Goal: Information Seeking & Learning: Learn about a topic

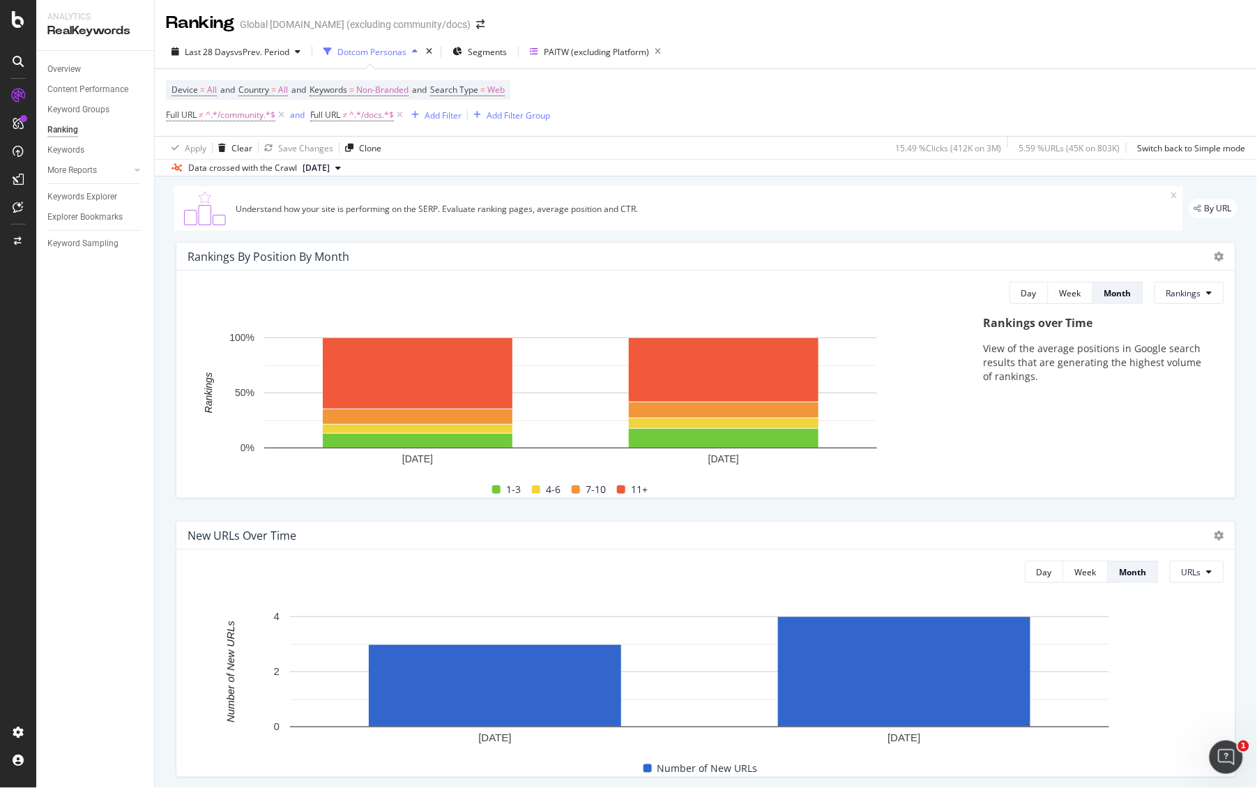
scroll to position [60, 0]
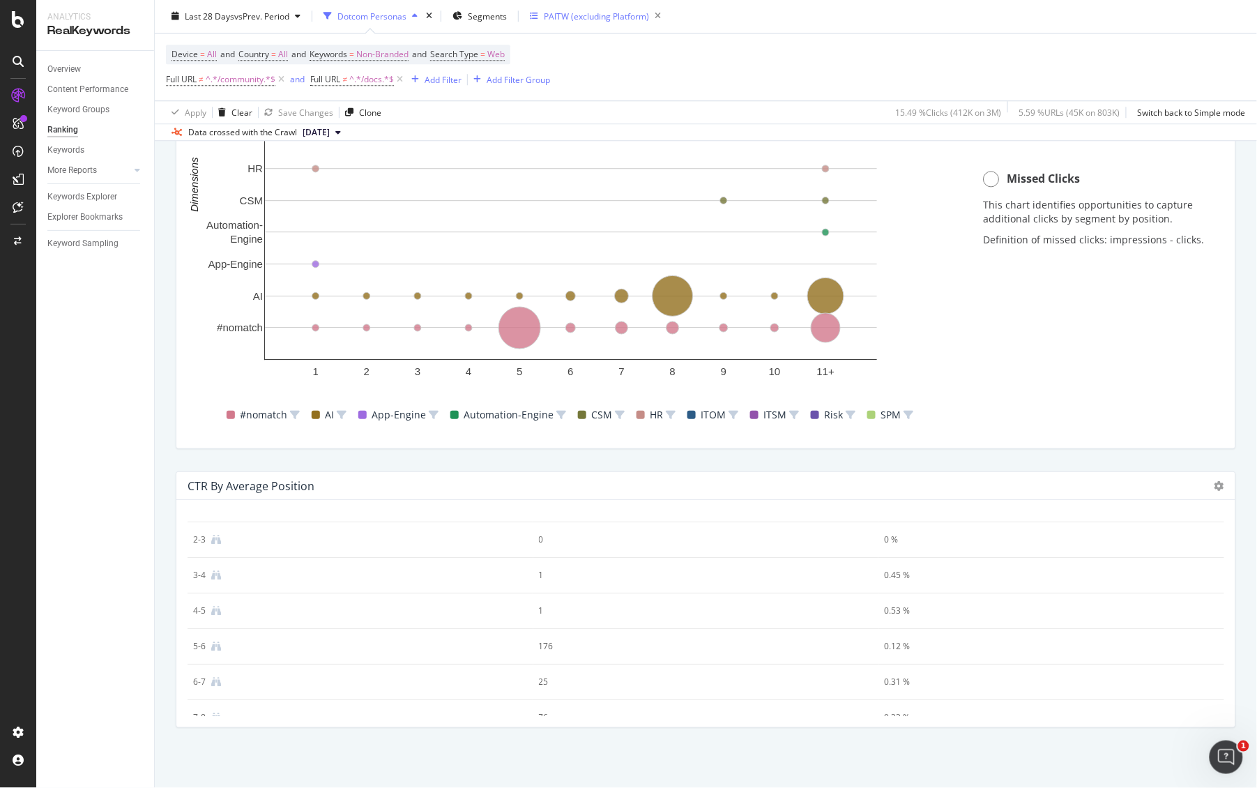
click at [600, 17] on div "PAITW (excluding Platform)" at bounding box center [596, 16] width 105 height 12
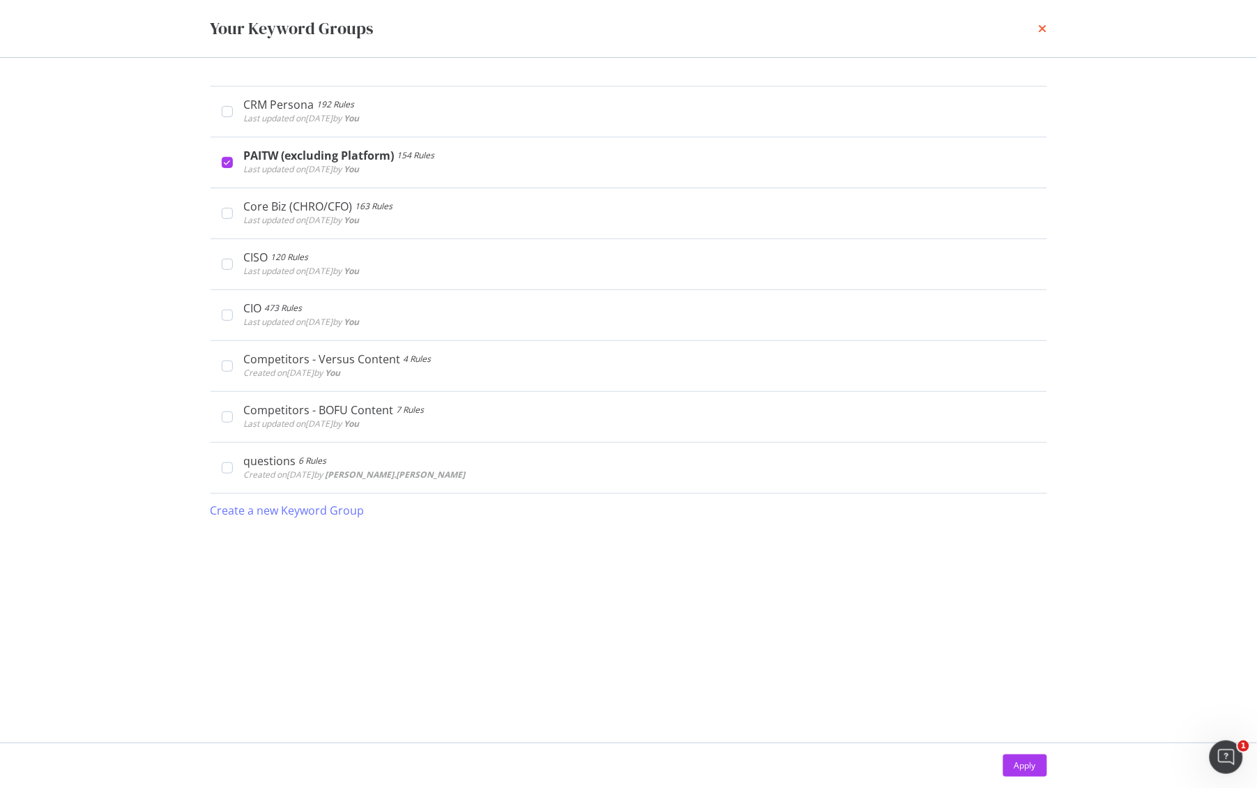
click at [1047, 26] on div "Your Keyword Groups" at bounding box center [629, 28] width 892 height 57
click at [1043, 27] on icon "times" at bounding box center [1043, 28] width 8 height 11
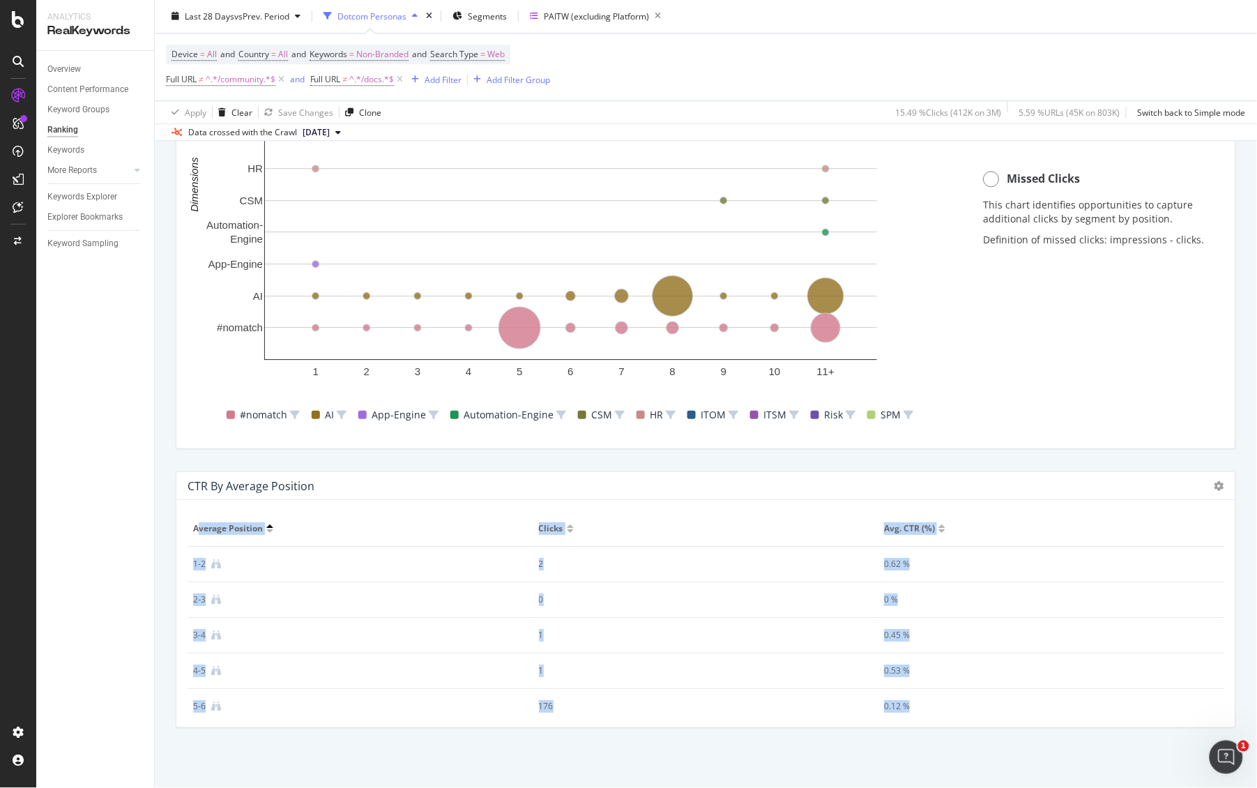
scroll to position [224, 0]
drag, startPoint x: 197, startPoint y: 528, endPoint x: 976, endPoint y: 910, distance: 867.5
click at [976, 787] on html "Analytics RealKeywords Overview Content Performance Keyword Groups Ranking Keyw…" at bounding box center [628, 394] width 1257 height 788
copy table "A"
click at [562, 15] on div "PAITW (excluding Platform)" at bounding box center [596, 16] width 105 height 12
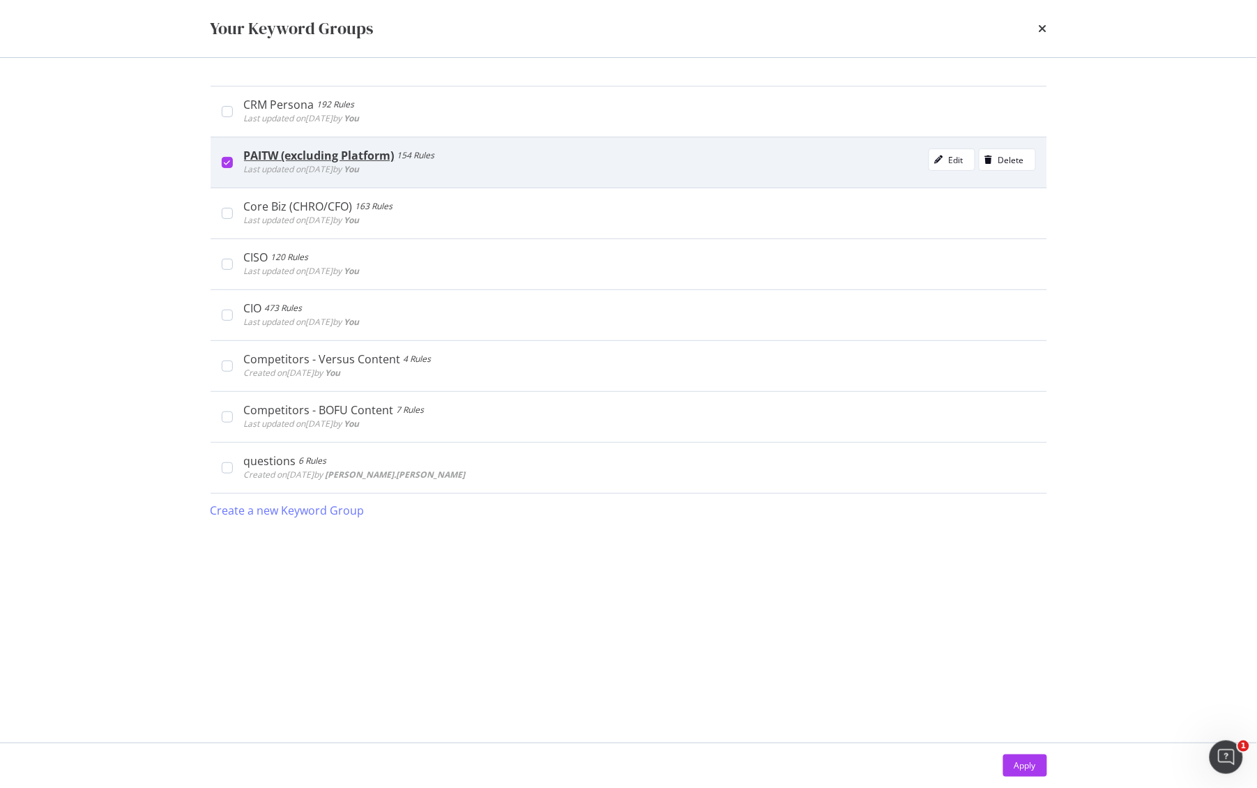
click at [222, 163] on div "modal" at bounding box center [227, 162] width 11 height 11
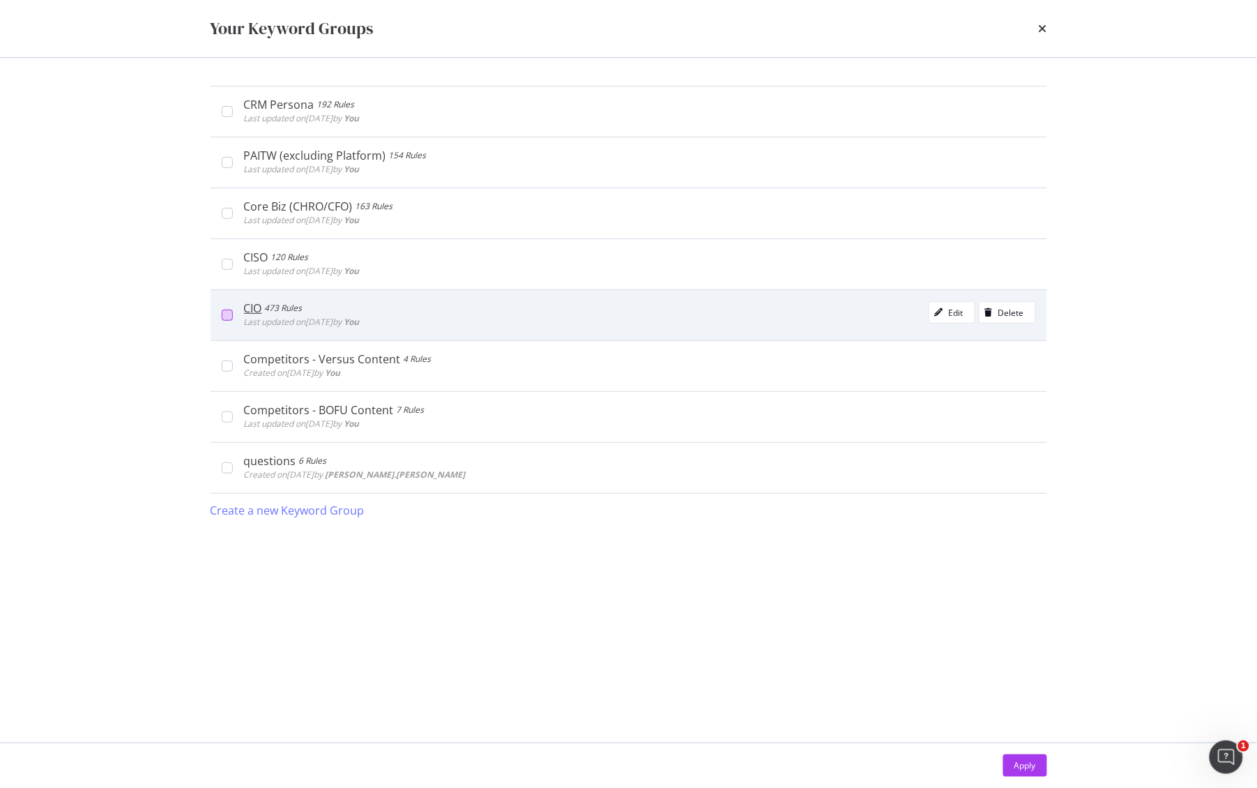
click at [224, 312] on div "modal" at bounding box center [227, 314] width 11 height 11
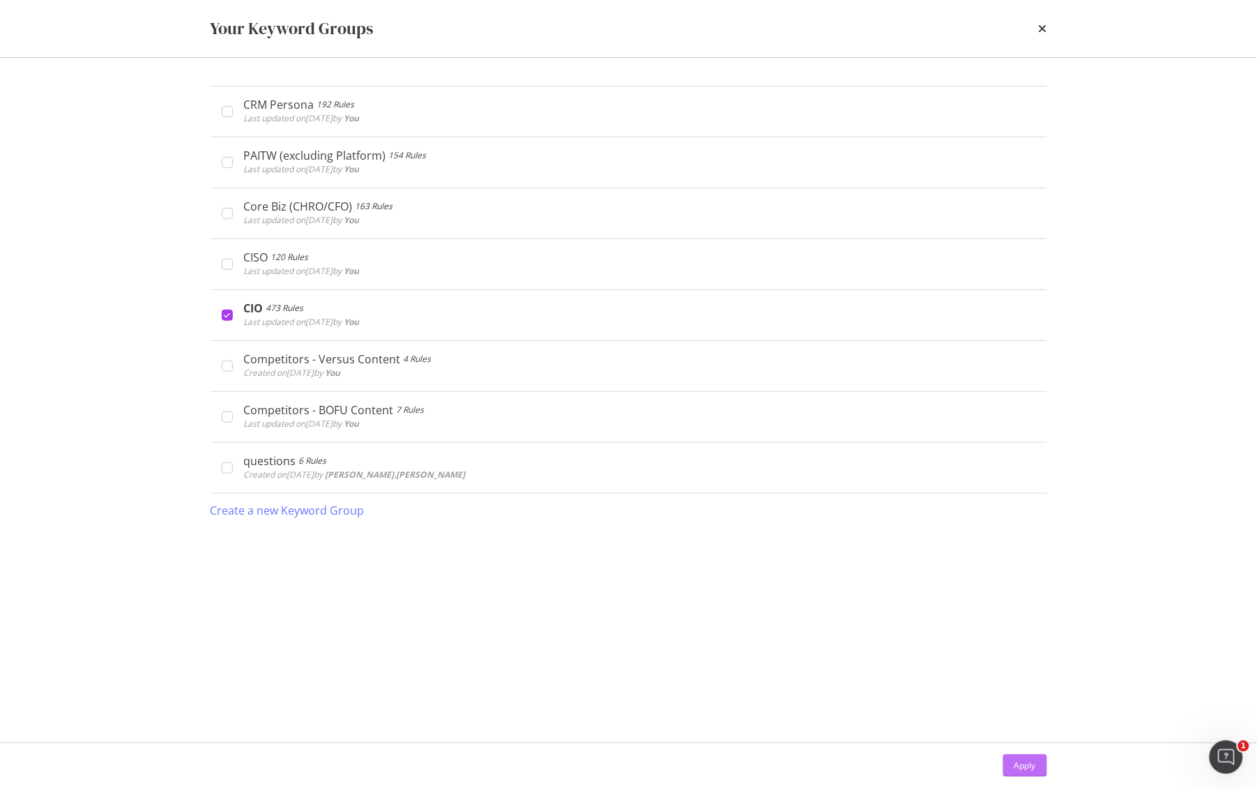
click at [1031, 765] on div "Apply" at bounding box center [1025, 765] width 22 height 12
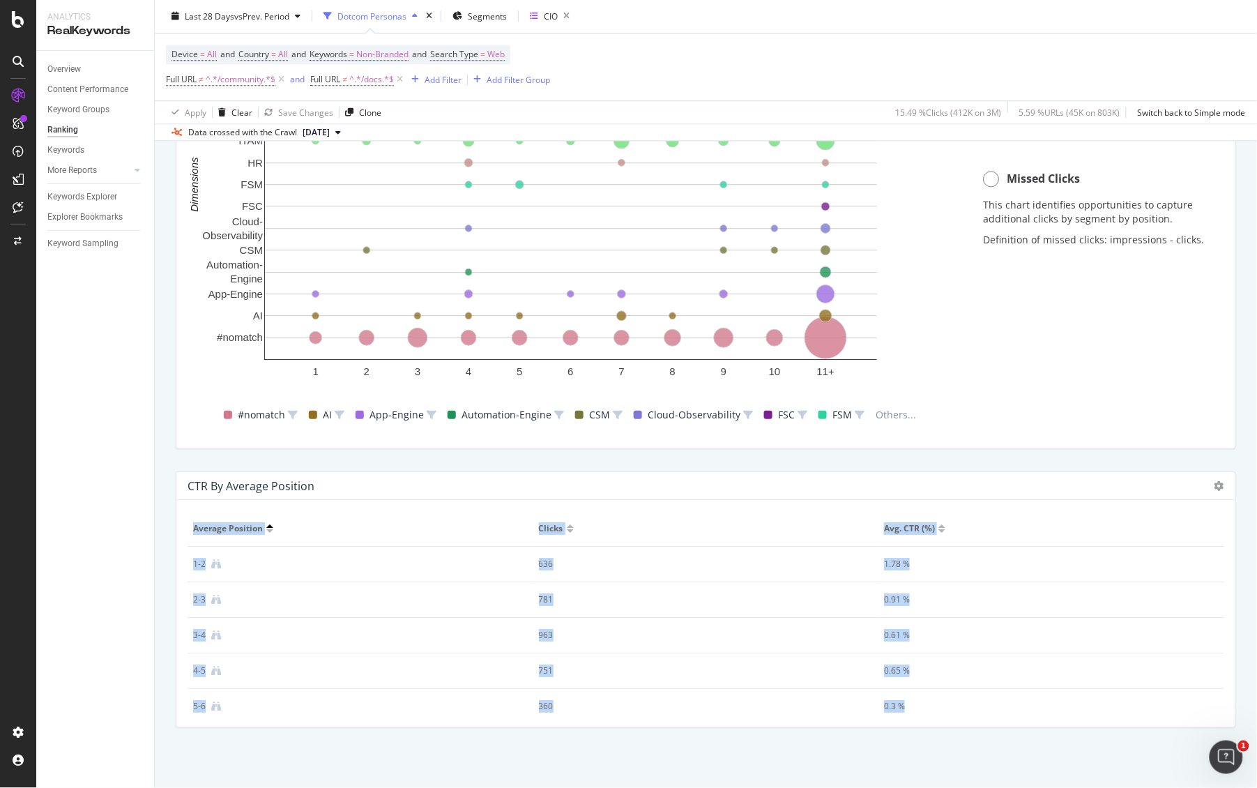
scroll to position [224, 0]
drag, startPoint x: 195, startPoint y: 527, endPoint x: 1104, endPoint y: 884, distance: 976.7
click at [1104, 787] on html "Analytics RealKeywords Overview Content Performance Keyword Groups Ranking Keyw…" at bounding box center [628, 394] width 1257 height 788
copy colgroup
click at [541, 17] on div "CIO" at bounding box center [544, 16] width 28 height 12
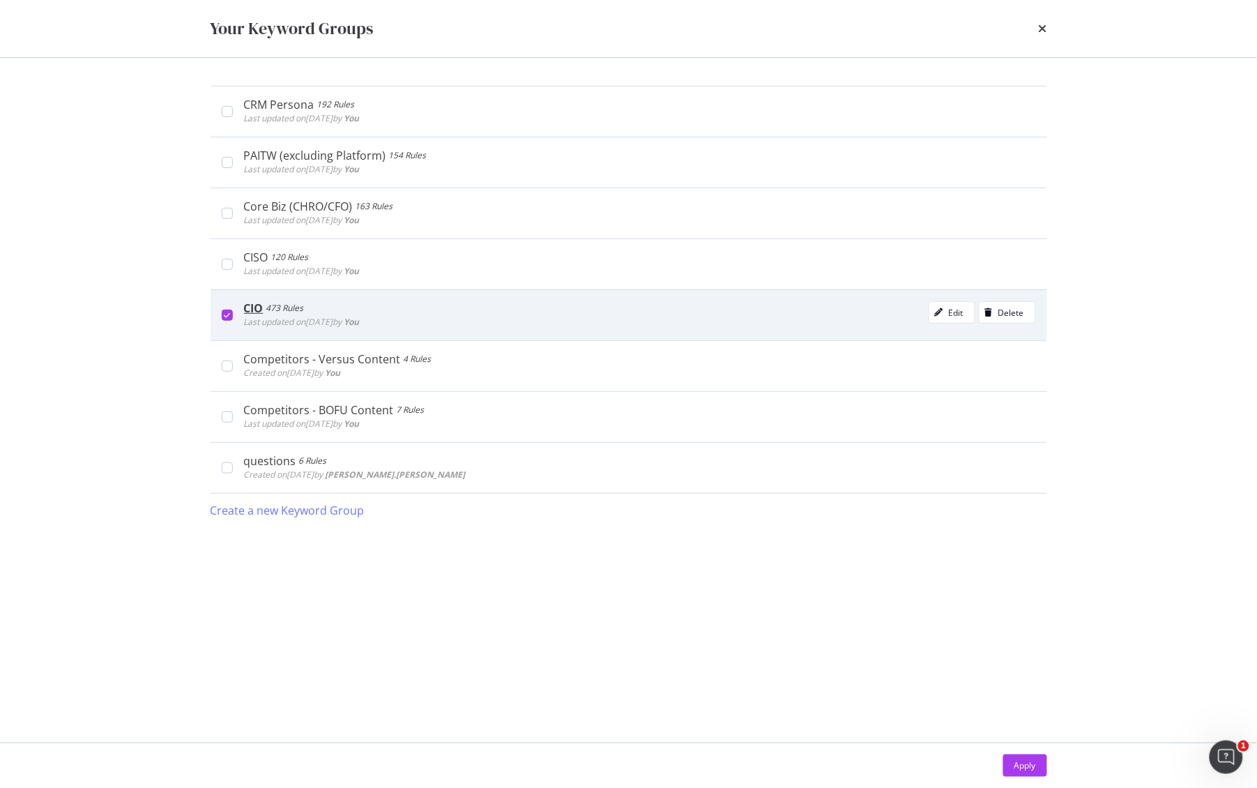
click at [222, 312] on div "modal" at bounding box center [227, 314] width 11 height 11
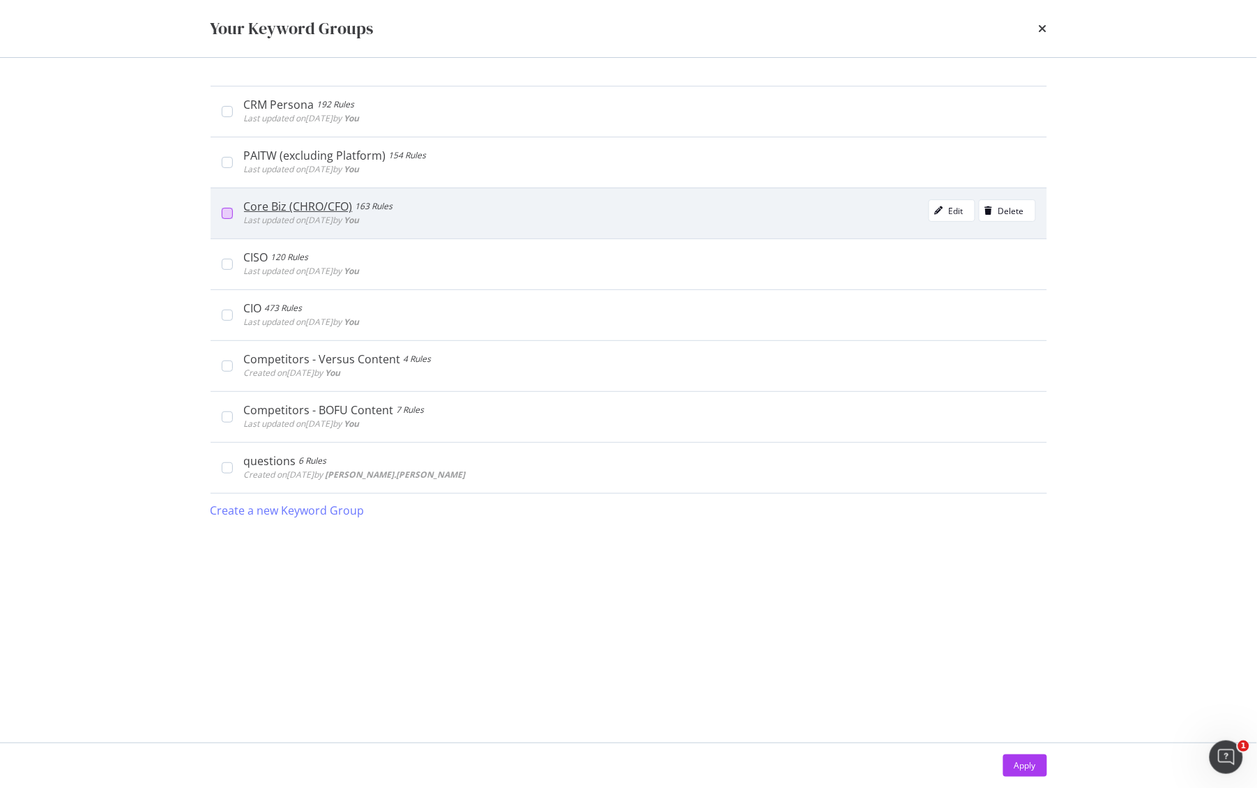
click at [223, 212] on div "modal" at bounding box center [227, 213] width 11 height 11
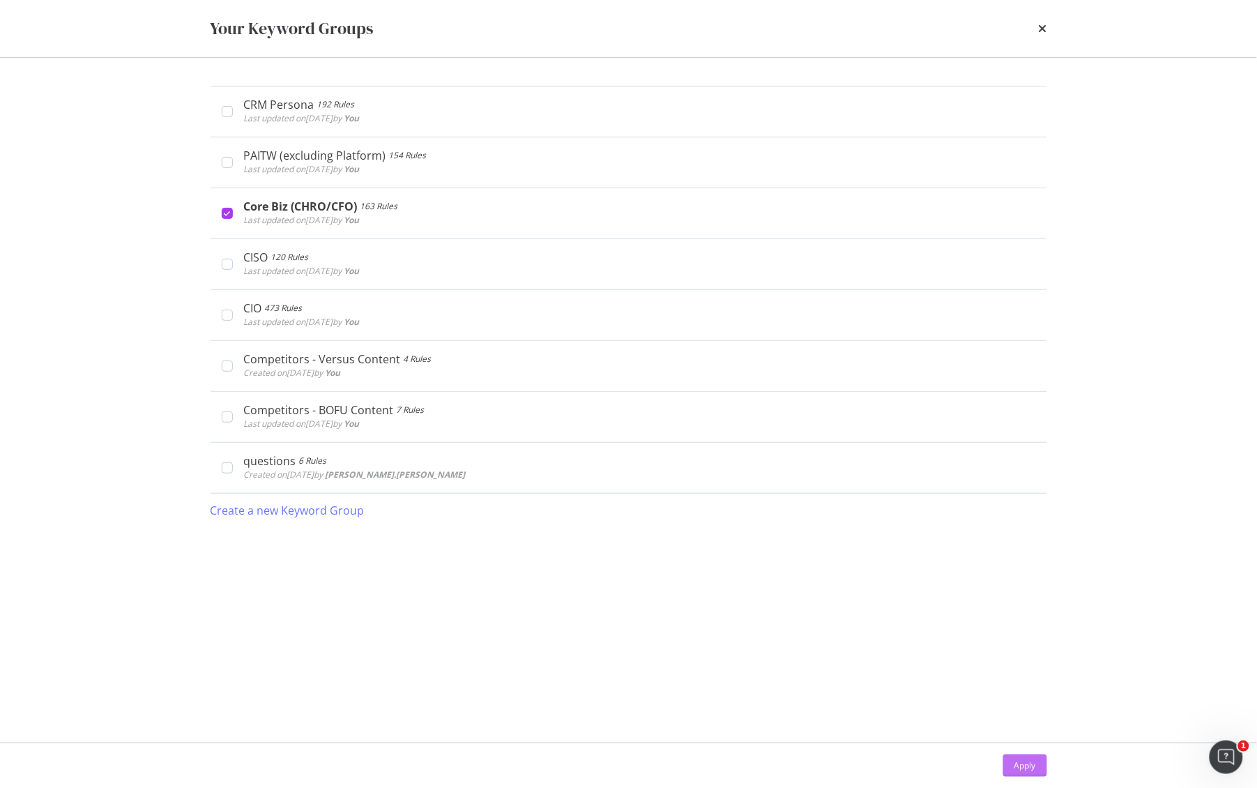
click at [1029, 765] on div "Apply" at bounding box center [1025, 765] width 22 height 12
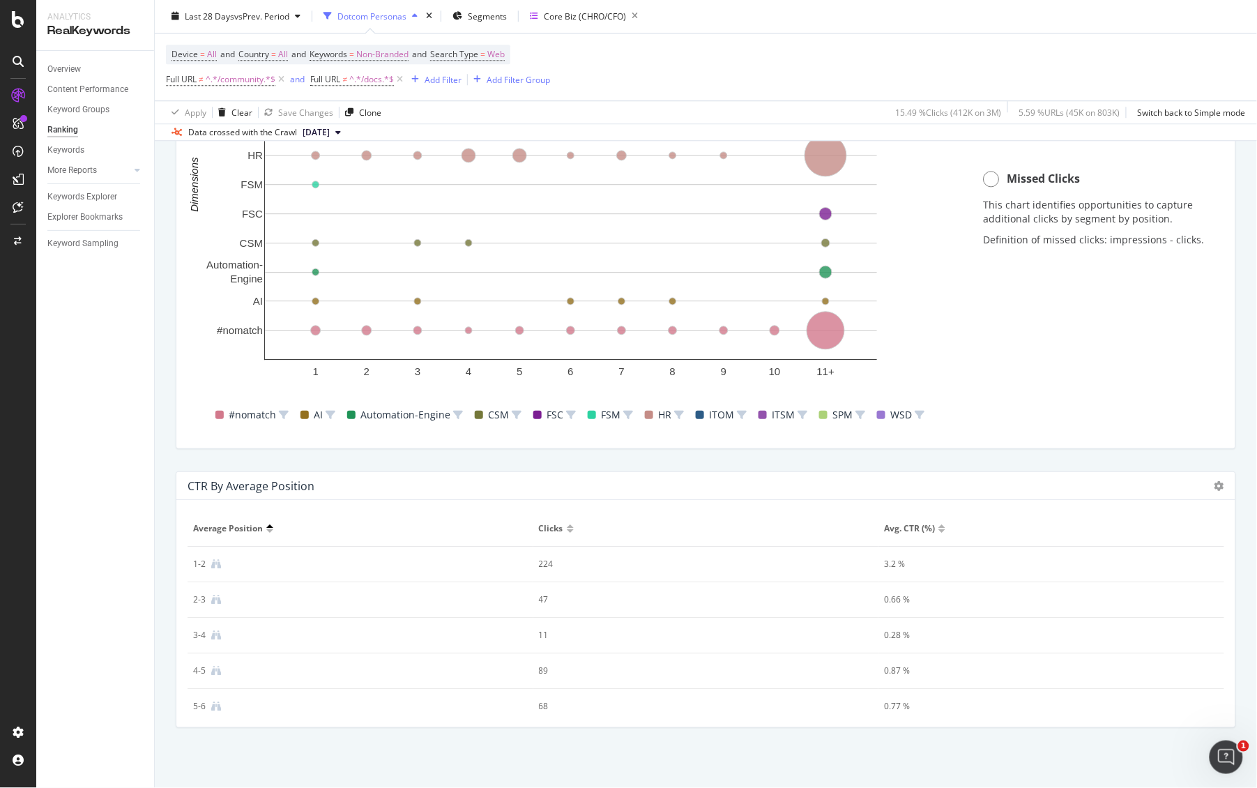
drag, startPoint x: 196, startPoint y: 530, endPoint x: 887, endPoint y: 714, distance: 715.0
click at [1109, 787] on html "Analytics RealKeywords Overview Content Performance Keyword Groups Ranking Keyw…" at bounding box center [628, 394] width 1257 height 788
click at [223, 529] on span "Average position" at bounding box center [228, 528] width 70 height 13
drag, startPoint x: 195, startPoint y: 528, endPoint x: 1089, endPoint y: 791, distance: 931.4
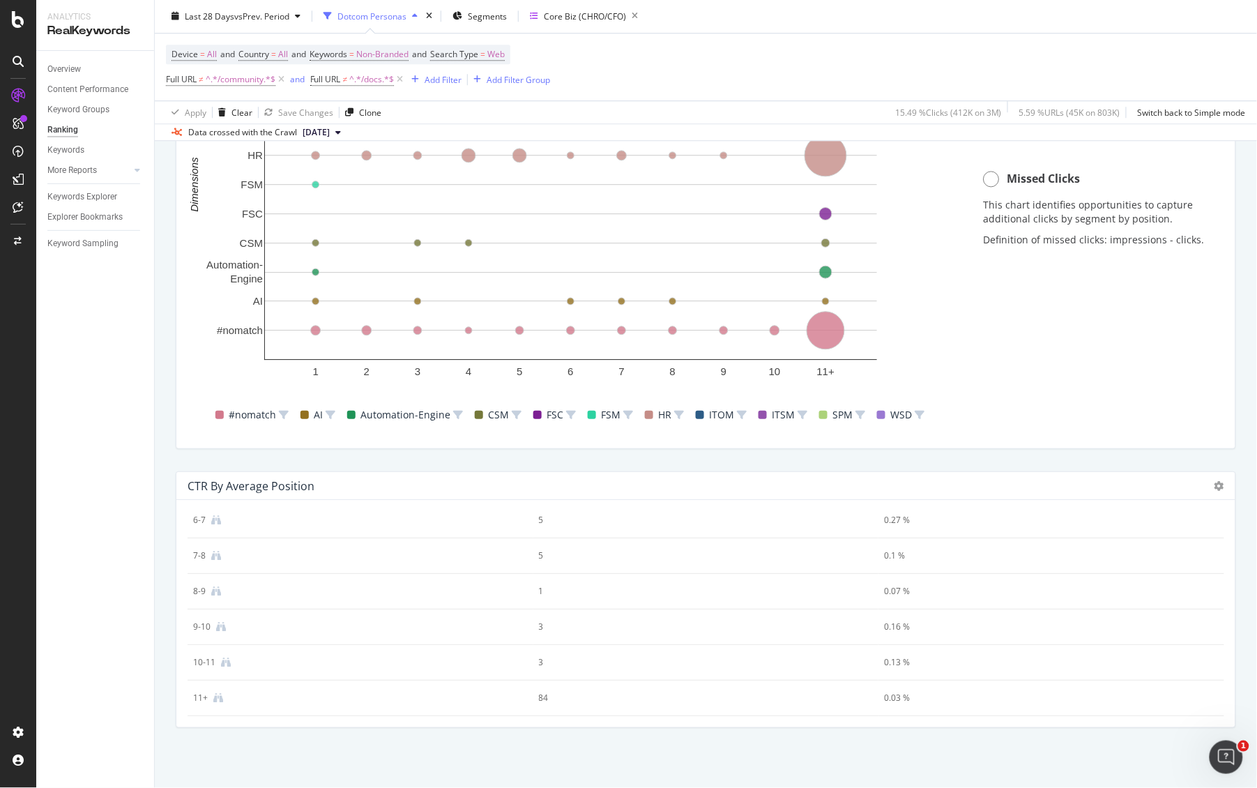
click at [1089, 787] on html "Analytics RealKeywords Overview Content Performance Keyword Groups Ranking Keyw…" at bounding box center [628, 394] width 1257 height 788
copy colgroup
click at [567, 24] on div "Core Biz (CHRO/CFO)" at bounding box center [587, 17] width 114 height 20
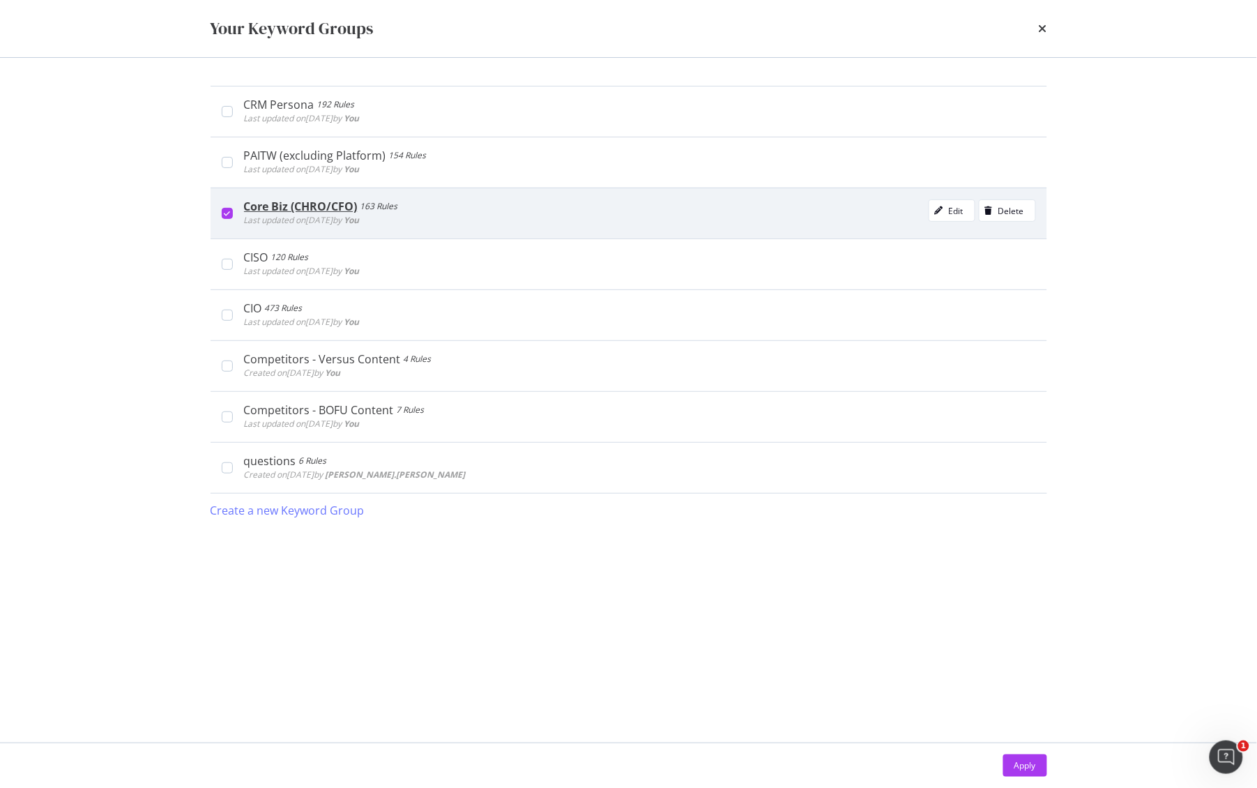
click at [220, 215] on div "Core Biz (CHRO/CFO) 163 Rules Last updated on [DATE] by You Edit Delete" at bounding box center [628, 212] width 836 height 51
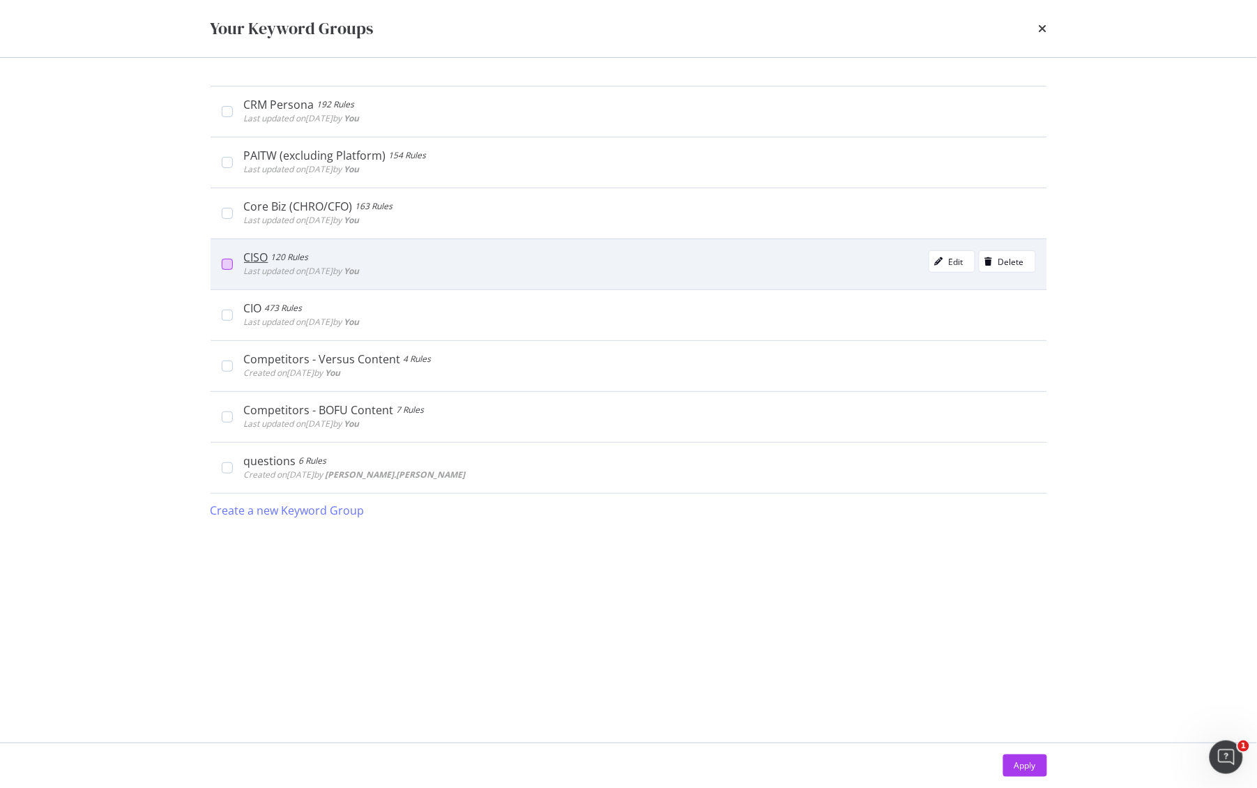
click at [223, 270] on div "modal" at bounding box center [227, 264] width 11 height 11
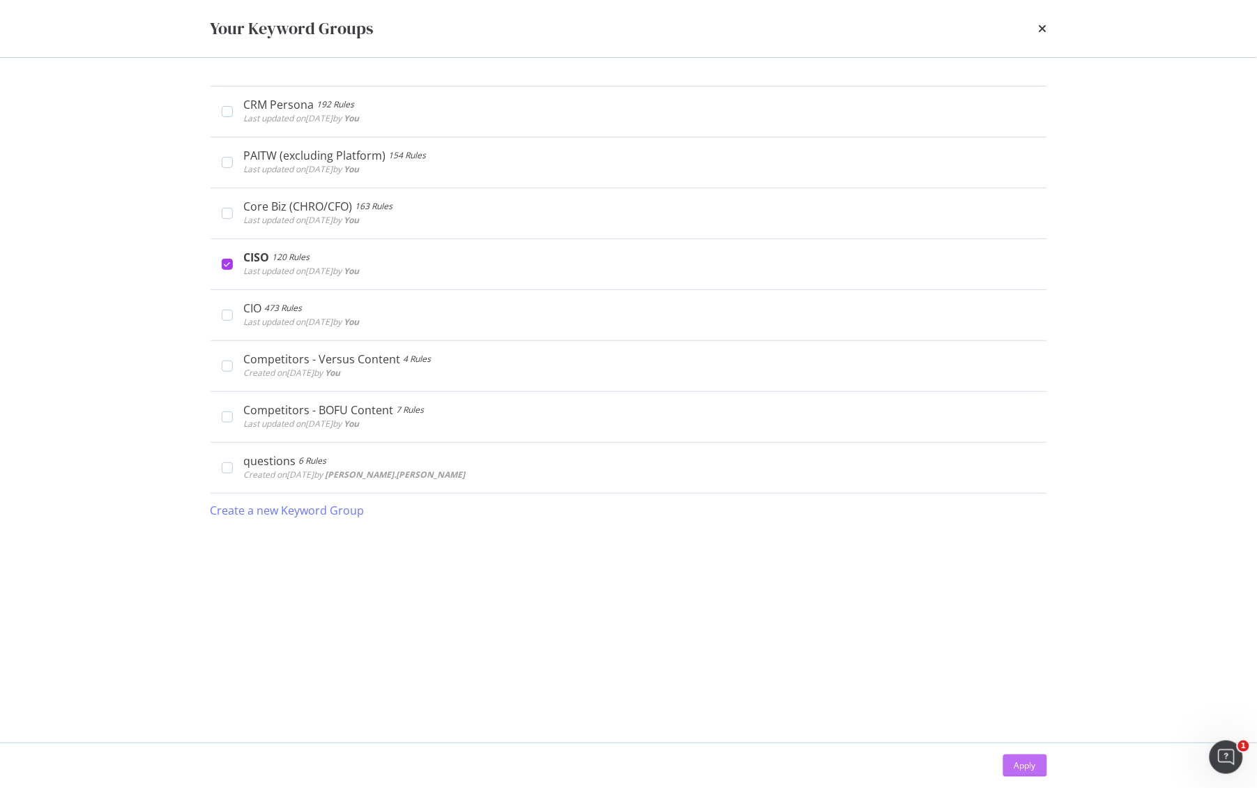
click at [1031, 765] on div "Apply" at bounding box center [1025, 765] width 22 height 12
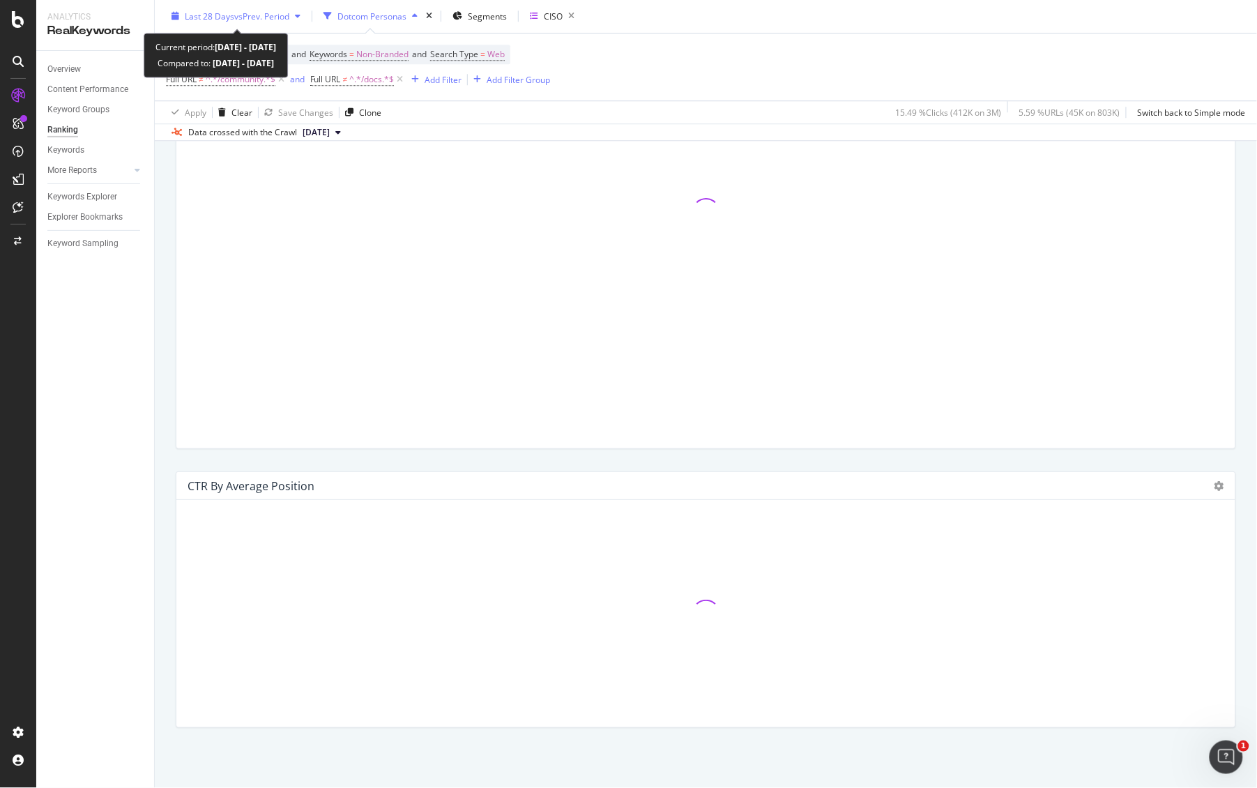
click at [243, 16] on span "vs Prev. Period" at bounding box center [261, 16] width 55 height 12
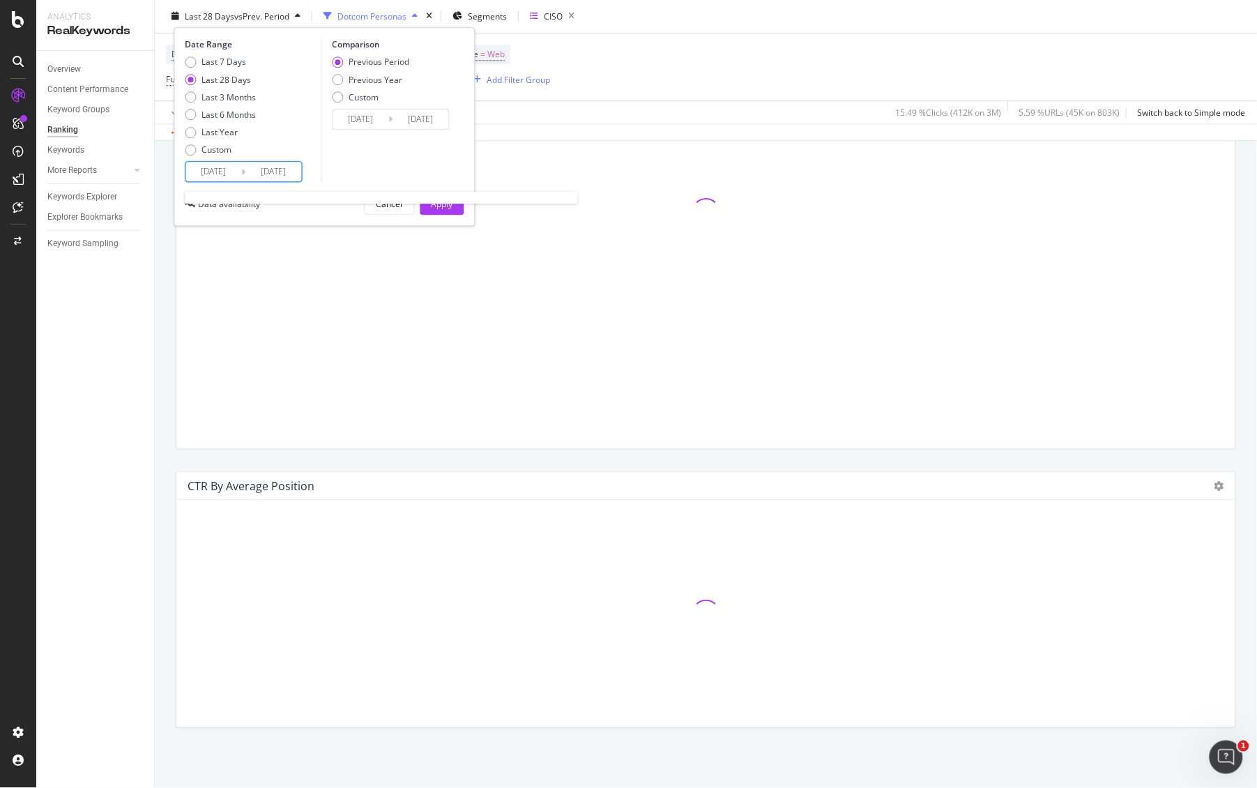
click at [224, 173] on input "[DATE]" at bounding box center [214, 172] width 56 height 20
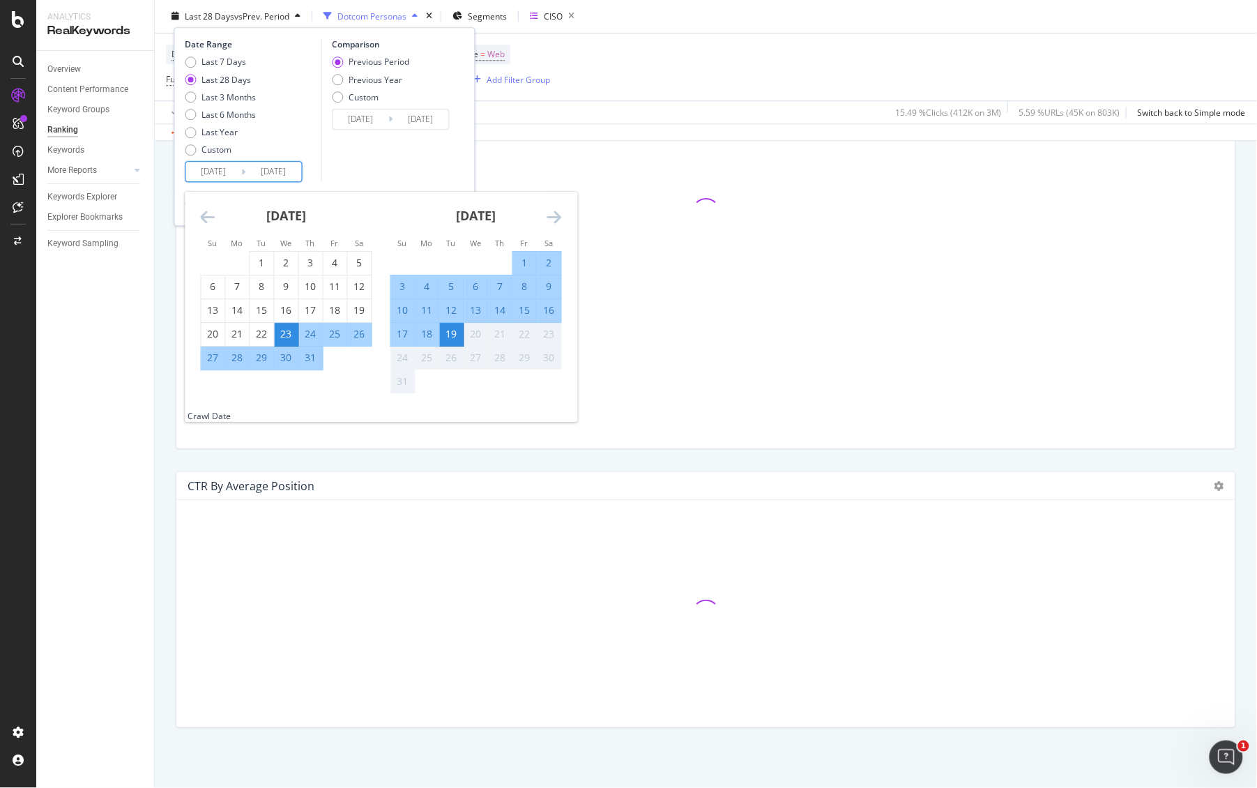
click at [204, 227] on div "[DATE]" at bounding box center [286, 221] width 171 height 59
click at [203, 224] on icon "Move backward to switch to the previous month." at bounding box center [208, 217] width 15 height 17
click at [202, 222] on icon "Move backward to switch to the previous month." at bounding box center [208, 217] width 15 height 17
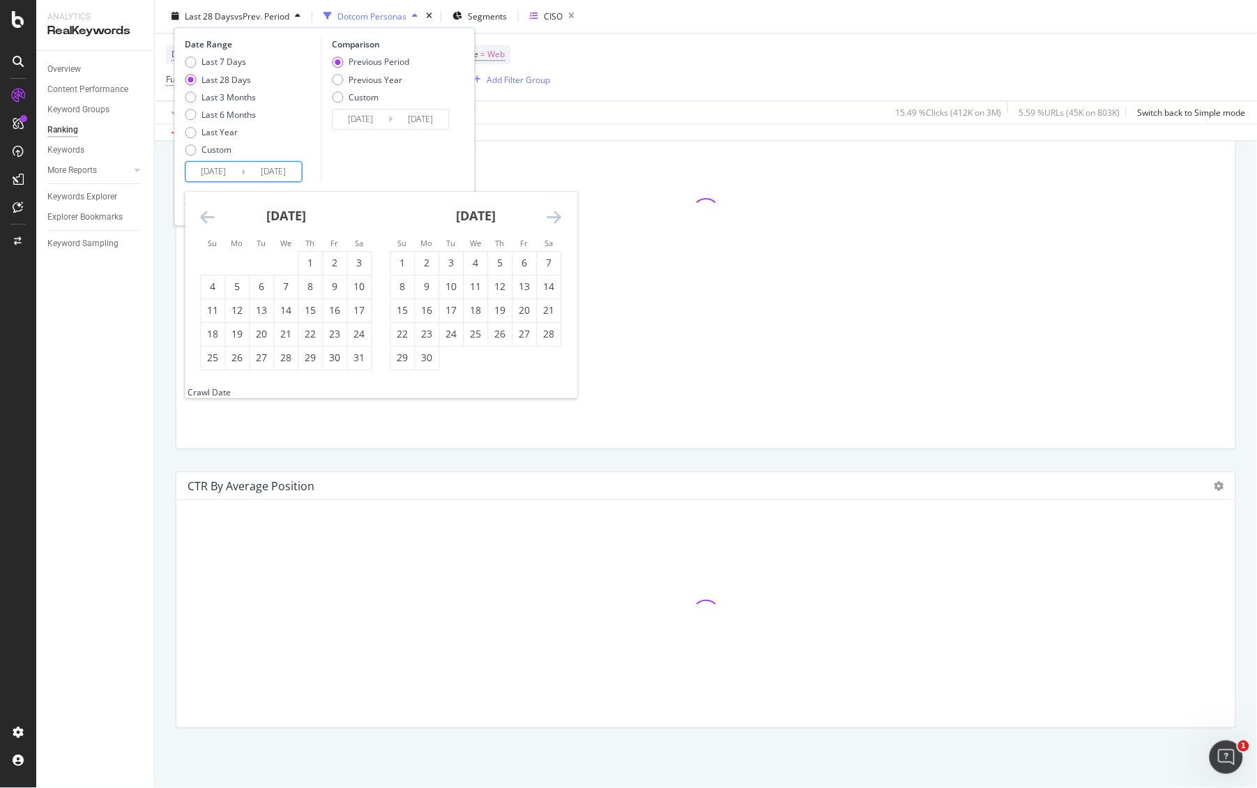
click at [202, 222] on icon "Move backward to switch to the previous month." at bounding box center [208, 217] width 15 height 17
click at [265, 259] on div "1" at bounding box center [262, 263] width 24 height 14
type input "[DATE]"
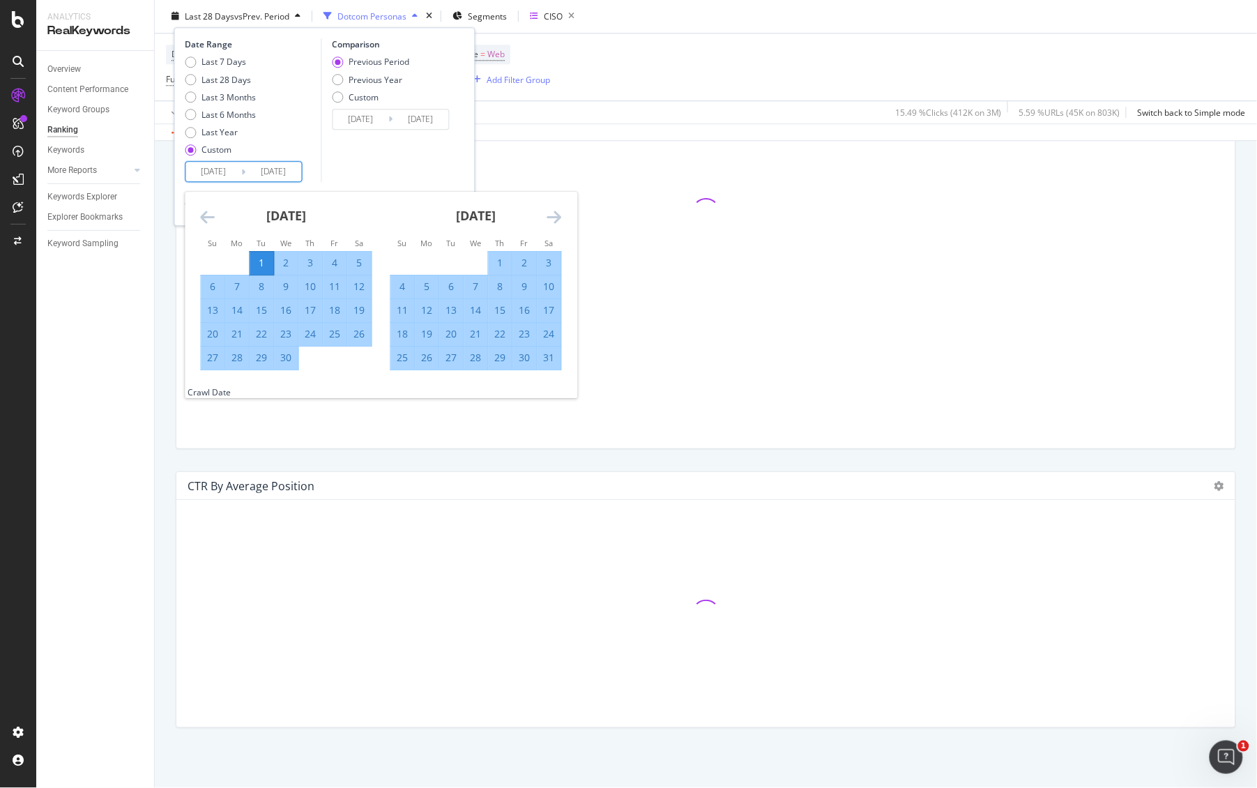
click at [556, 214] on icon "Move forward to switch to the next month." at bounding box center [554, 217] width 15 height 17
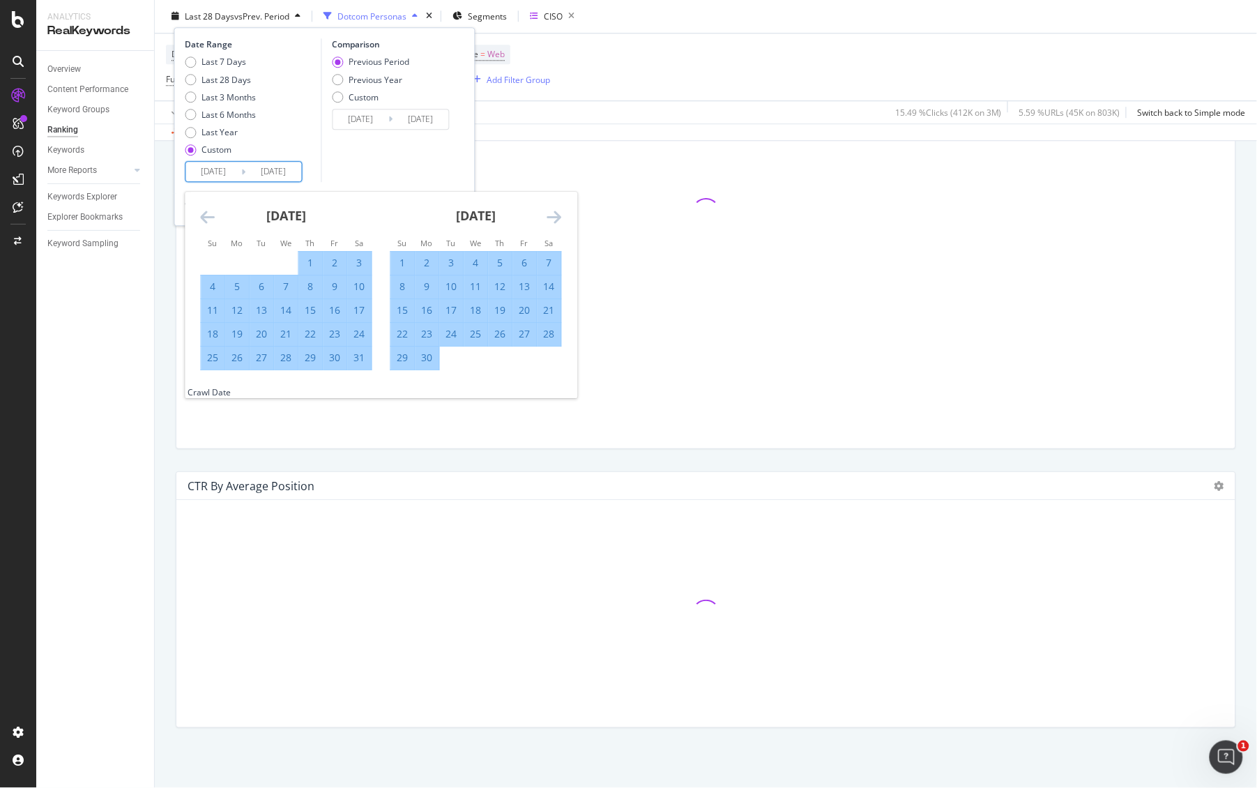
click at [429, 362] on div "30" at bounding box center [427, 358] width 24 height 14
type input "[DATE]"
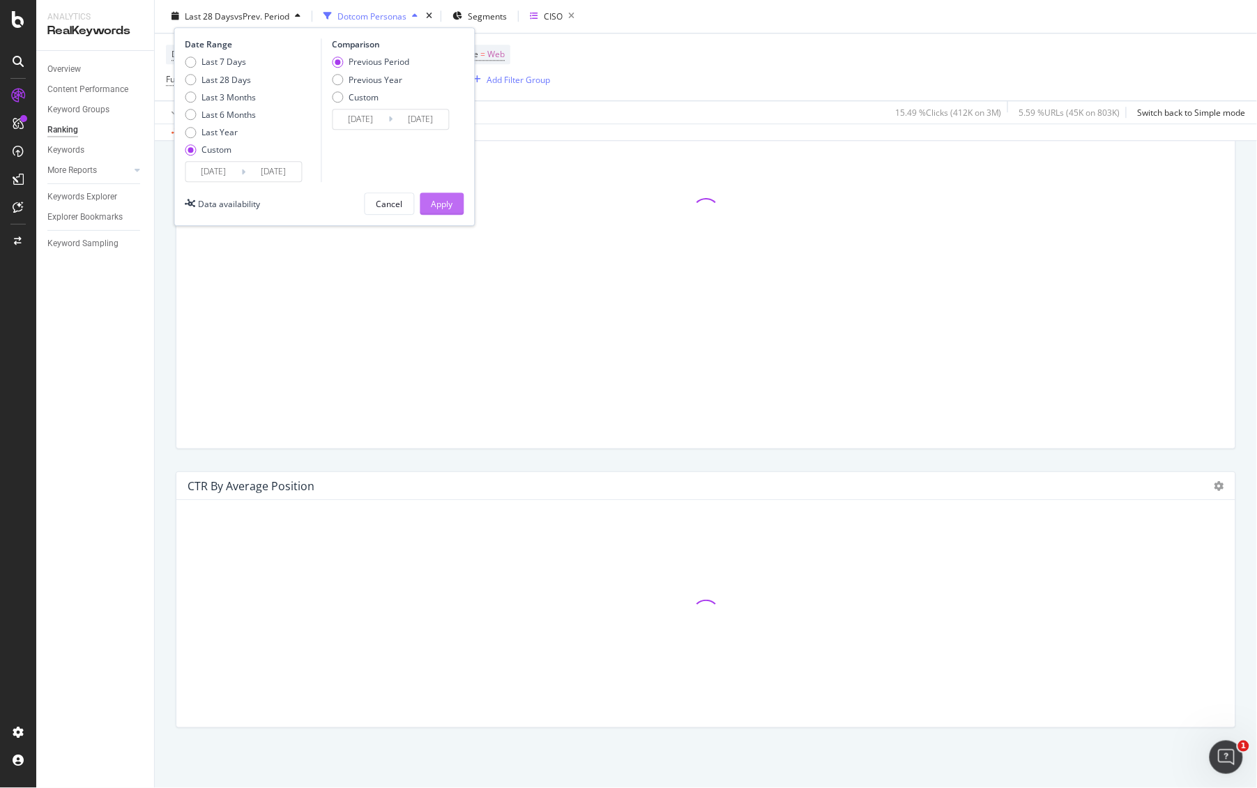
click at [447, 206] on div "Apply" at bounding box center [442, 204] width 22 height 12
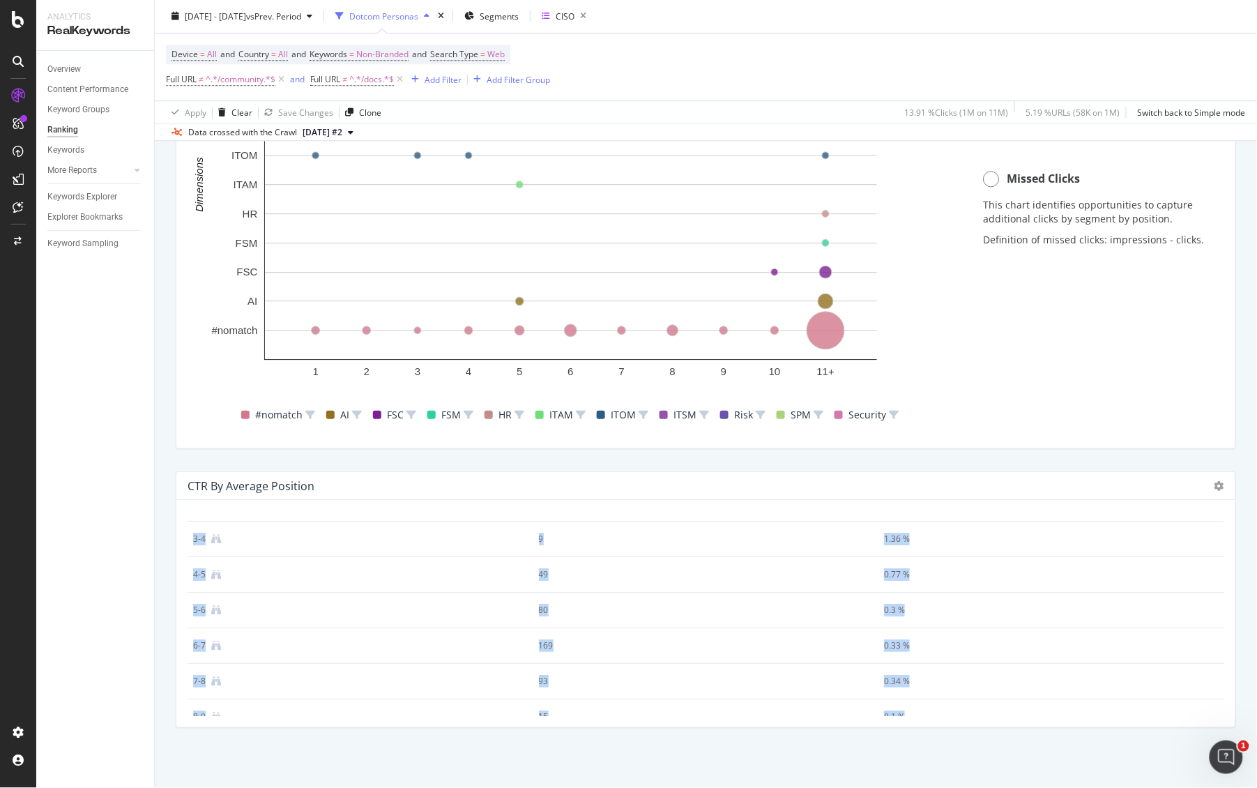
scroll to position [224, 0]
drag, startPoint x: 193, startPoint y: 525, endPoint x: 1029, endPoint y: 730, distance: 860.6
click at [1029, 730] on div "CTR By Average Position Average position Clicks Avg. CTR (%) 1-2 244 5.74 % 2-3…" at bounding box center [705, 599] width 1077 height 279
copy colgroup
click at [574, 17] on div "CISO" at bounding box center [565, 16] width 19 height 12
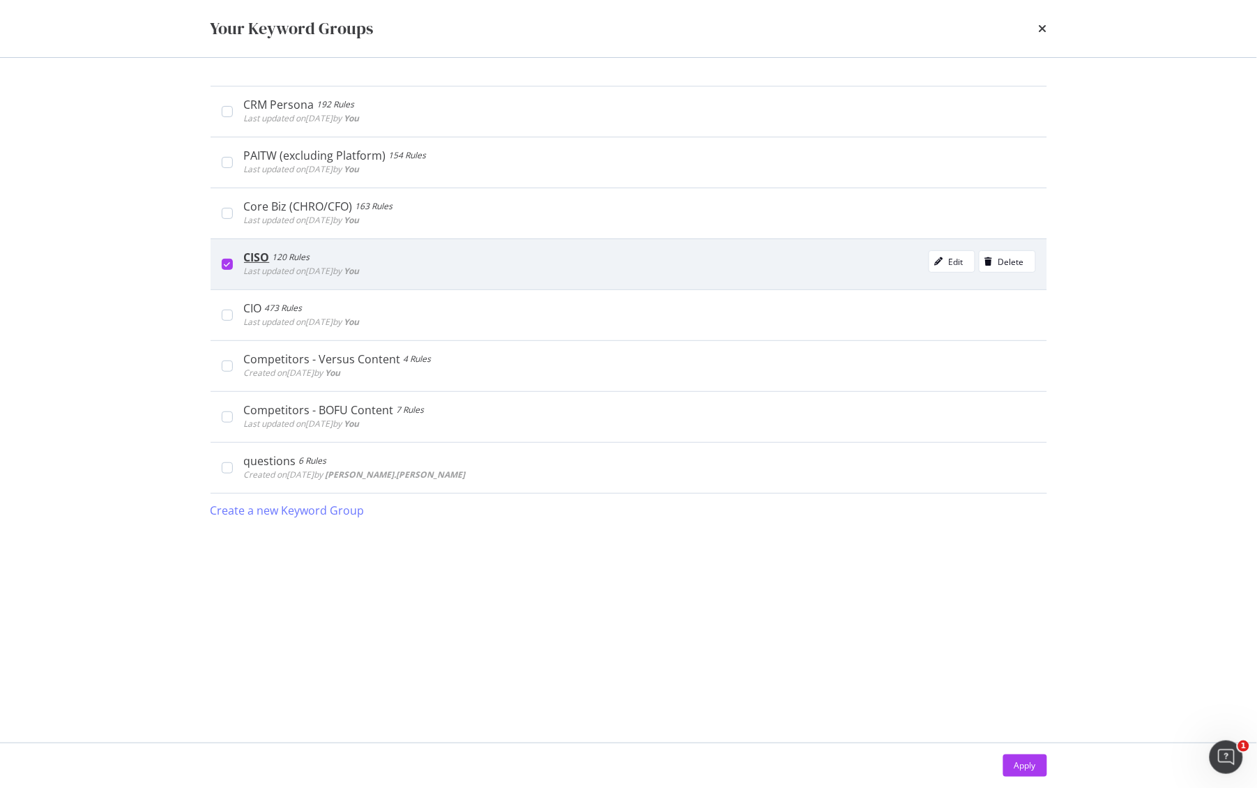
click at [226, 261] on icon "modal" at bounding box center [227, 264] width 6 height 7
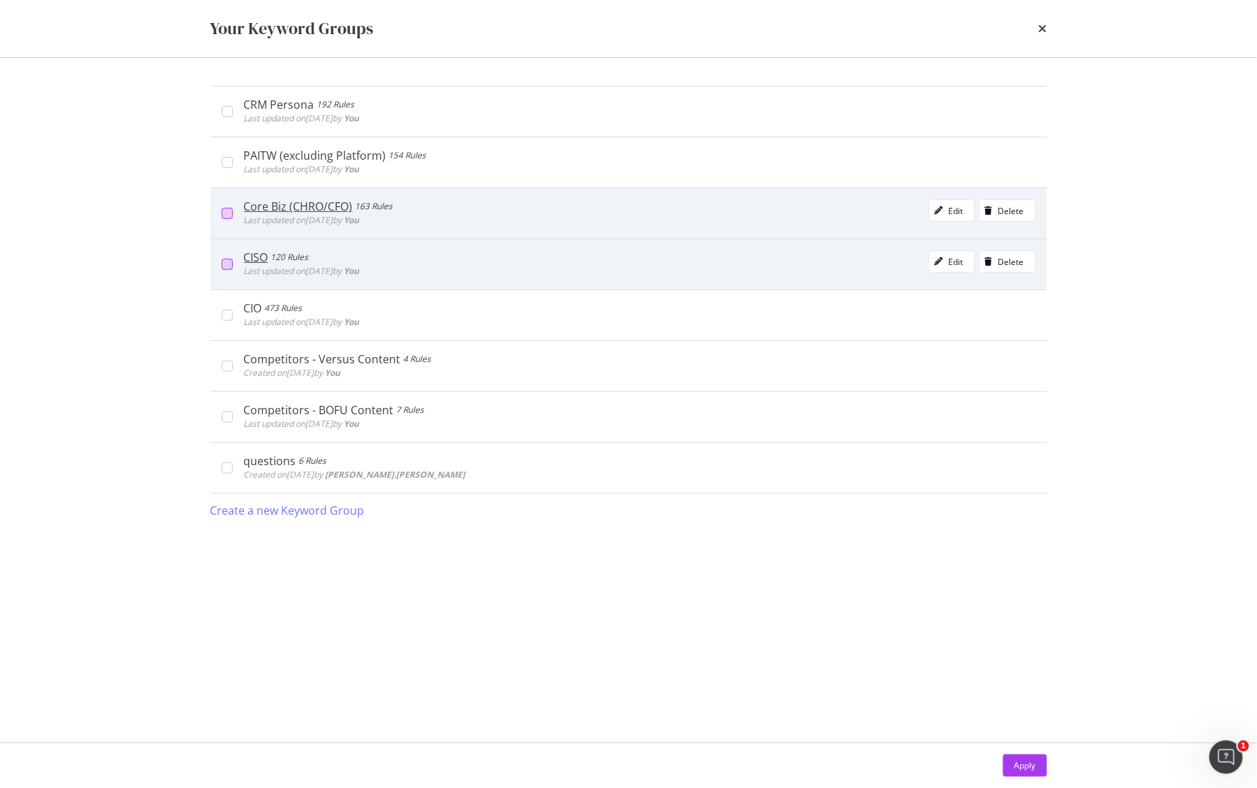
click at [227, 208] on div "modal" at bounding box center [227, 213] width 11 height 11
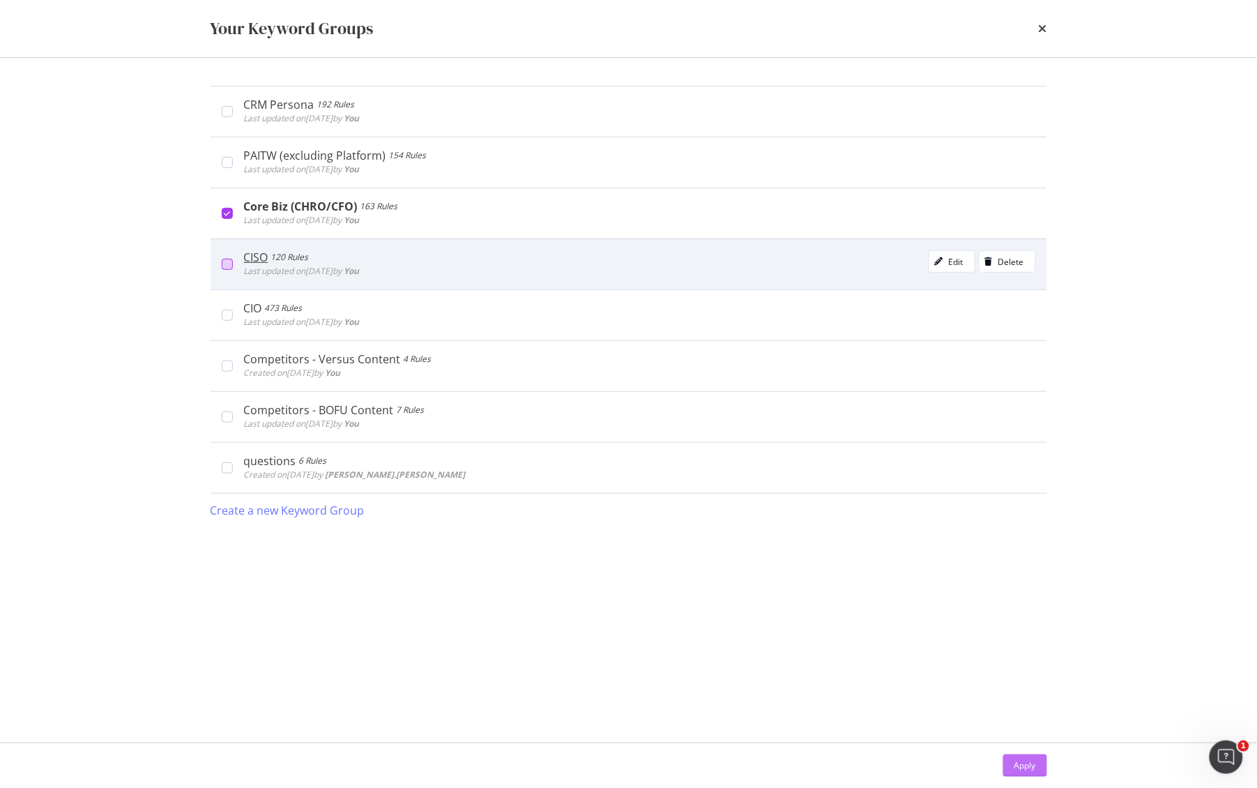
click at [1027, 763] on div "Apply" at bounding box center [1025, 765] width 22 height 12
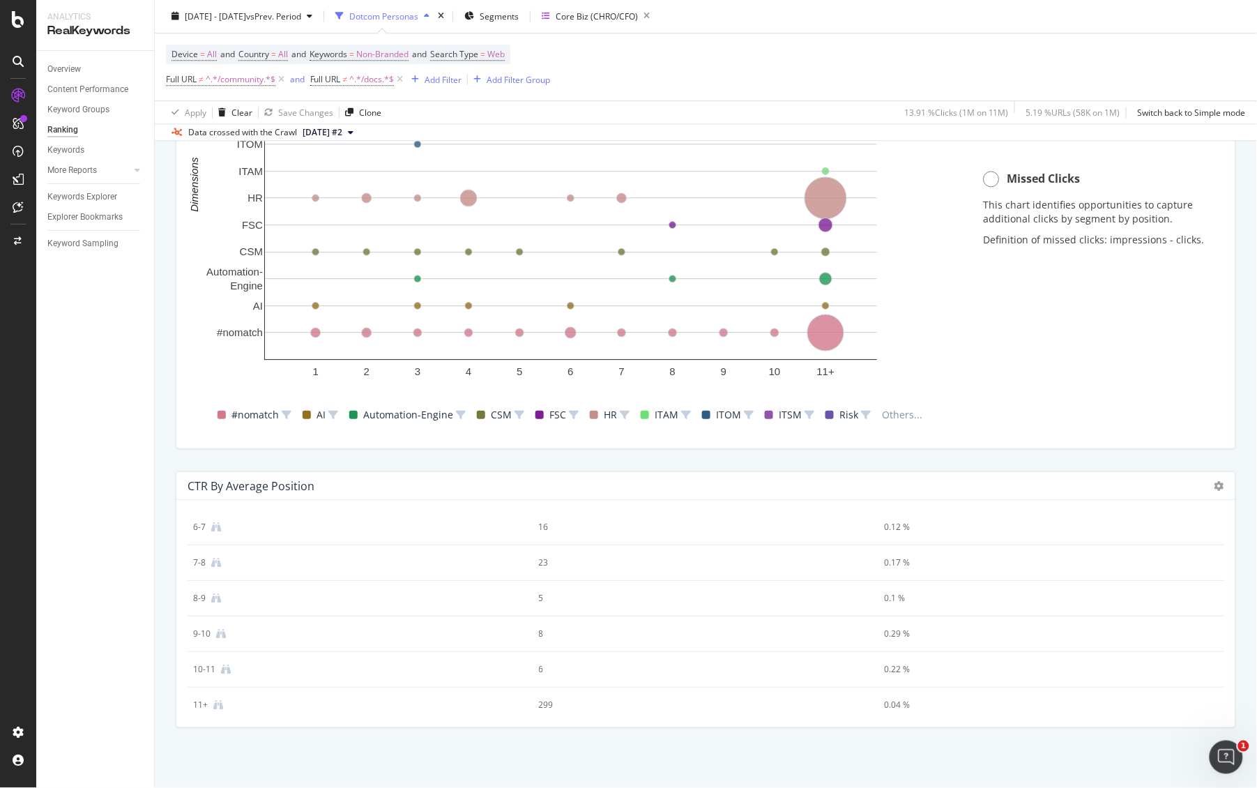
scroll to position [224, 0]
drag, startPoint x: 194, startPoint y: 530, endPoint x: 984, endPoint y: 664, distance: 801.1
click at [984, 664] on table "Average position Clicks Avg. CTR (%) 1-2 730 4.82 % 2-3 186 0.76 % 3-4 36 0.53 …" at bounding box center [705, 502] width 1036 height 427
copy table "Average position Clicks Avg. CTR (%) 1-2 730 4.82 % 2-3 186 0.76 % 3-4 36 0.53 …"
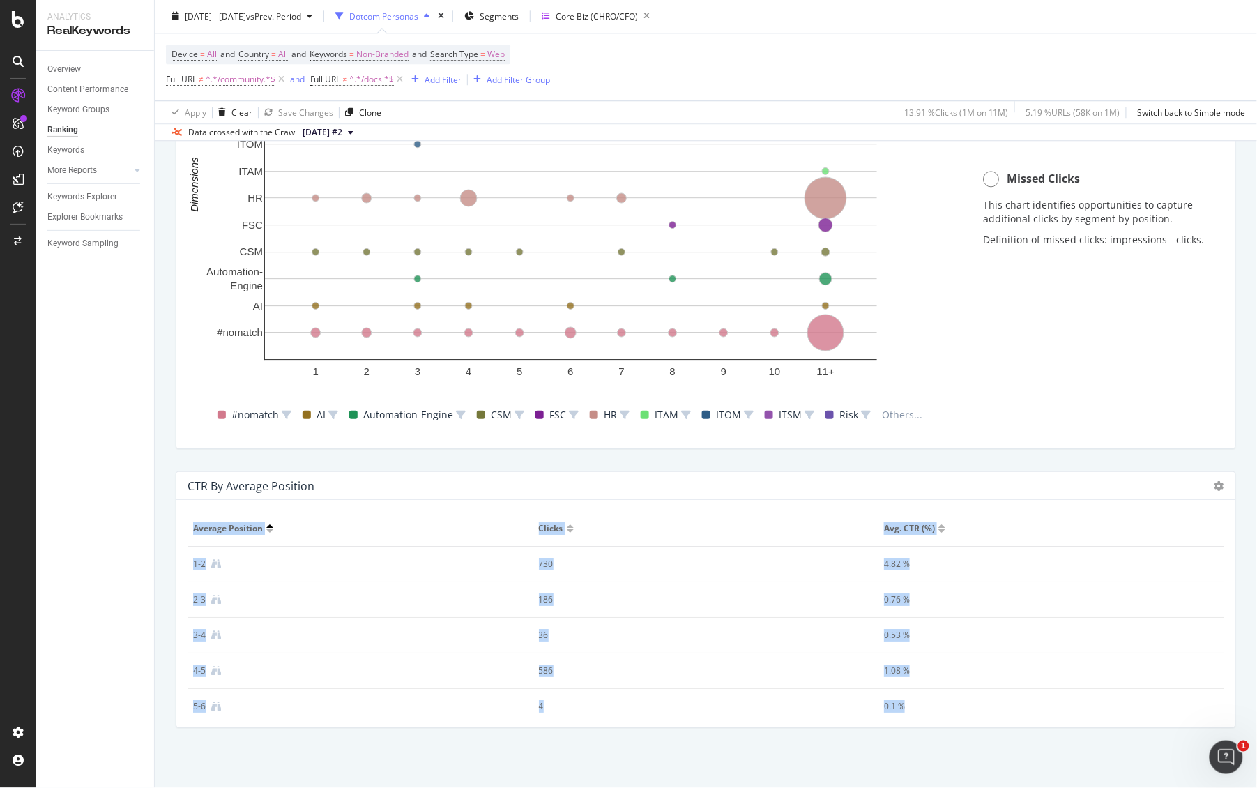
click at [700, 585] on td "186" at bounding box center [706, 600] width 346 height 36
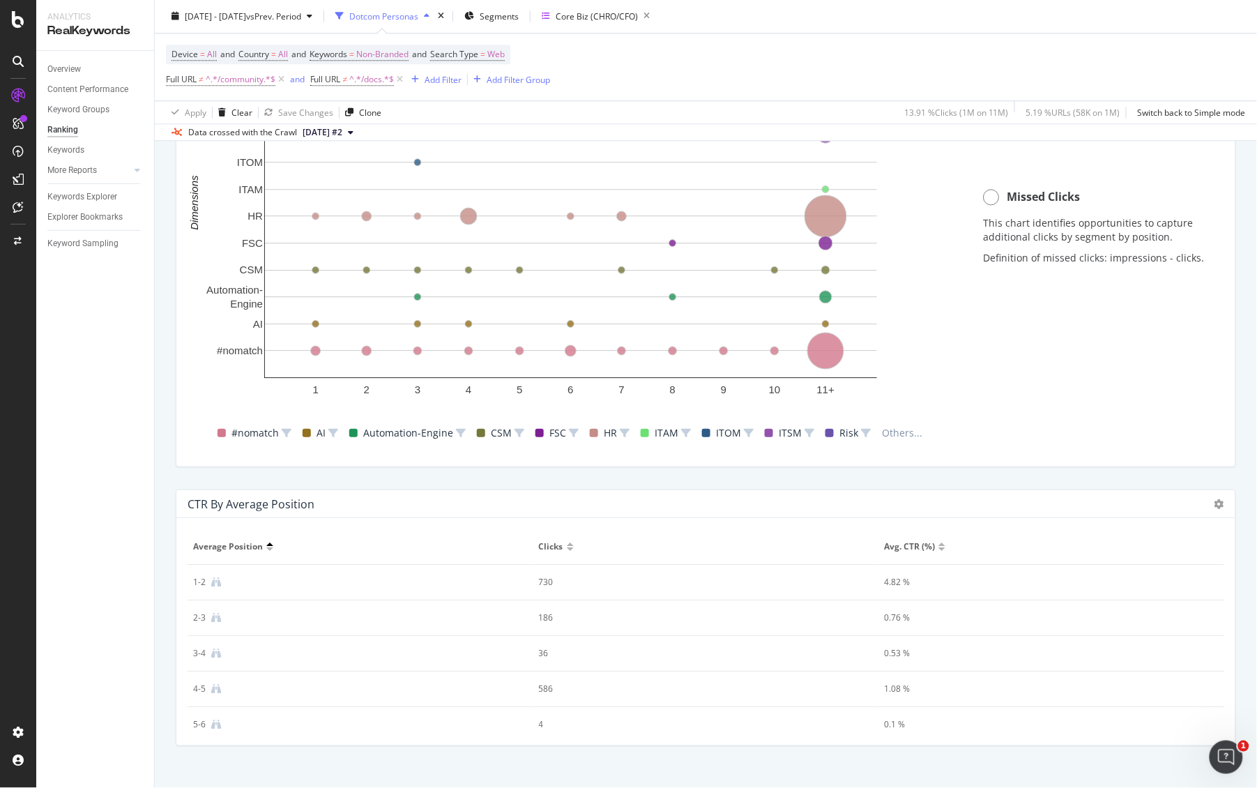
scroll to position [1140, 0]
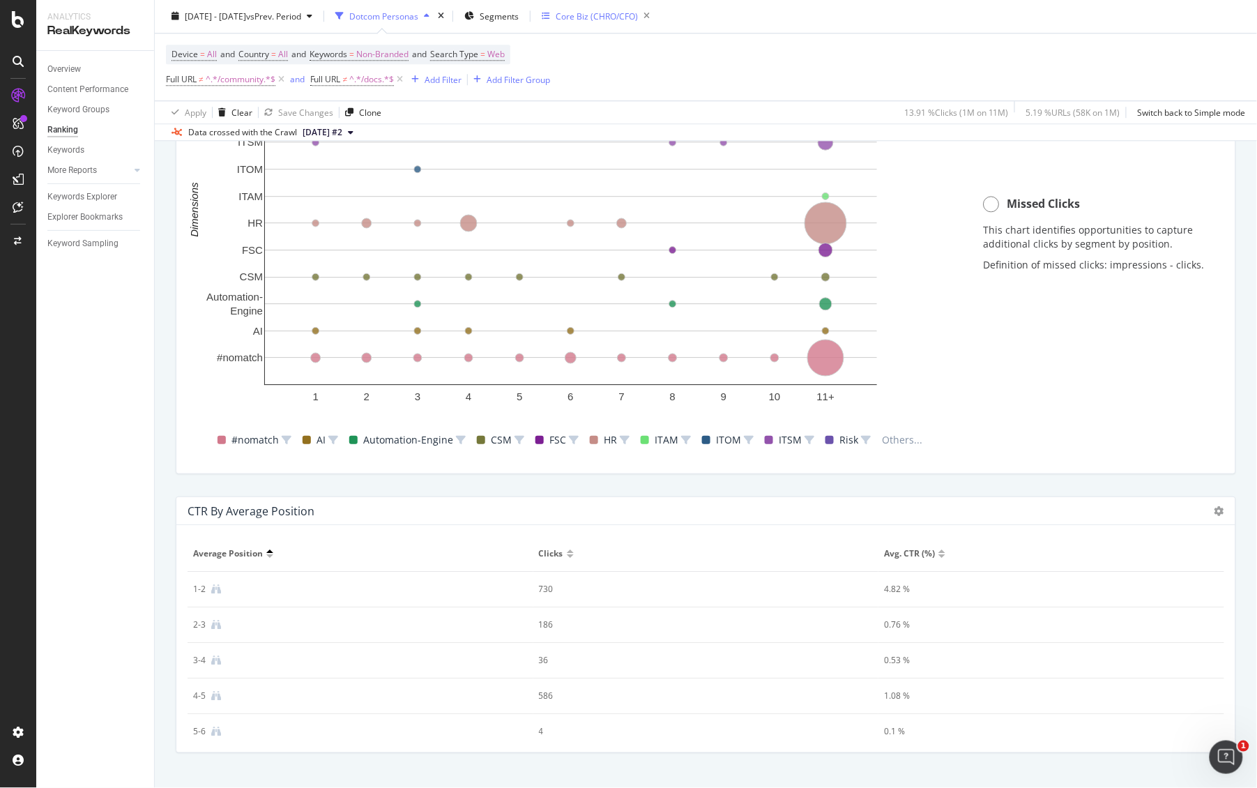
click at [636, 15] on div "Core Biz (CHRO/CFO)" at bounding box center [597, 16] width 82 height 12
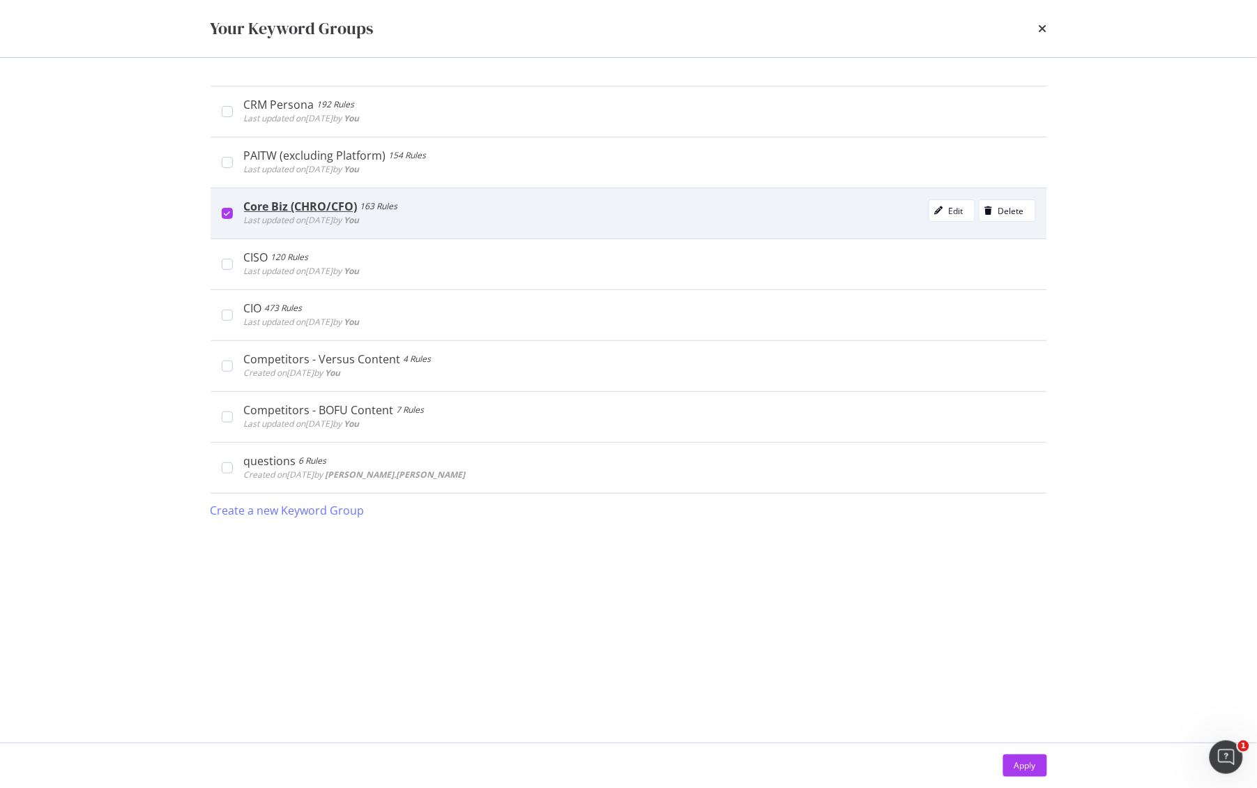
click at [222, 215] on div "modal" at bounding box center [227, 213] width 11 height 11
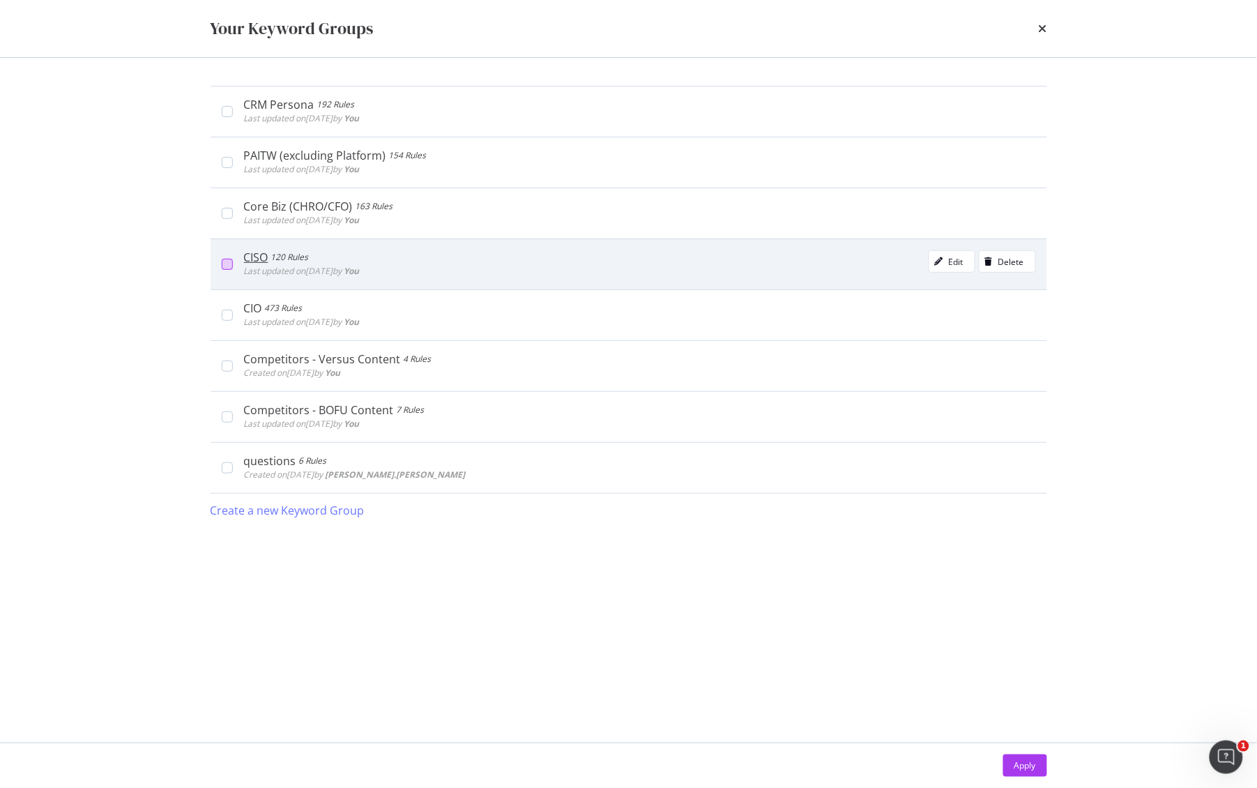
click at [222, 260] on div "modal" at bounding box center [227, 264] width 11 height 11
click at [227, 266] on icon "modal" at bounding box center [227, 264] width 6 height 7
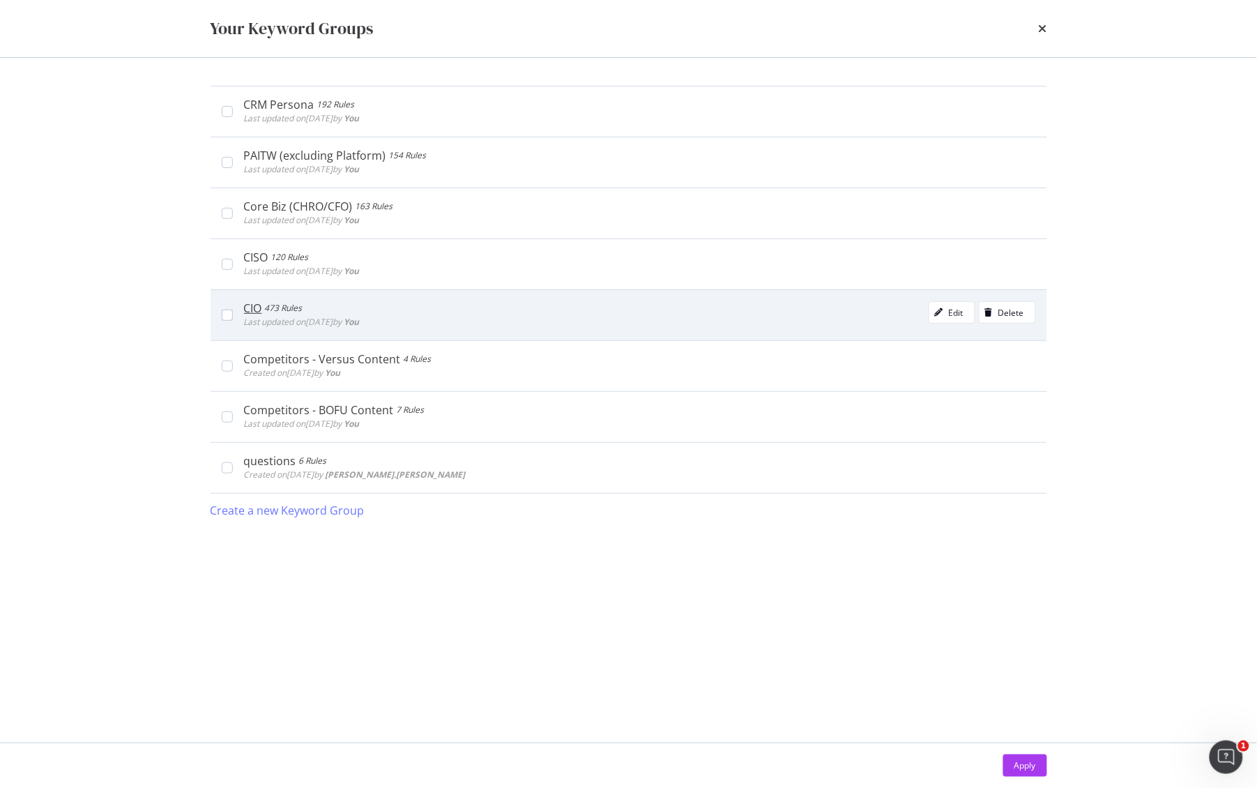
click at [224, 305] on div "CIO 473 Rules Last updated on [DATE] by You Edit Delete" at bounding box center [628, 314] width 836 height 51
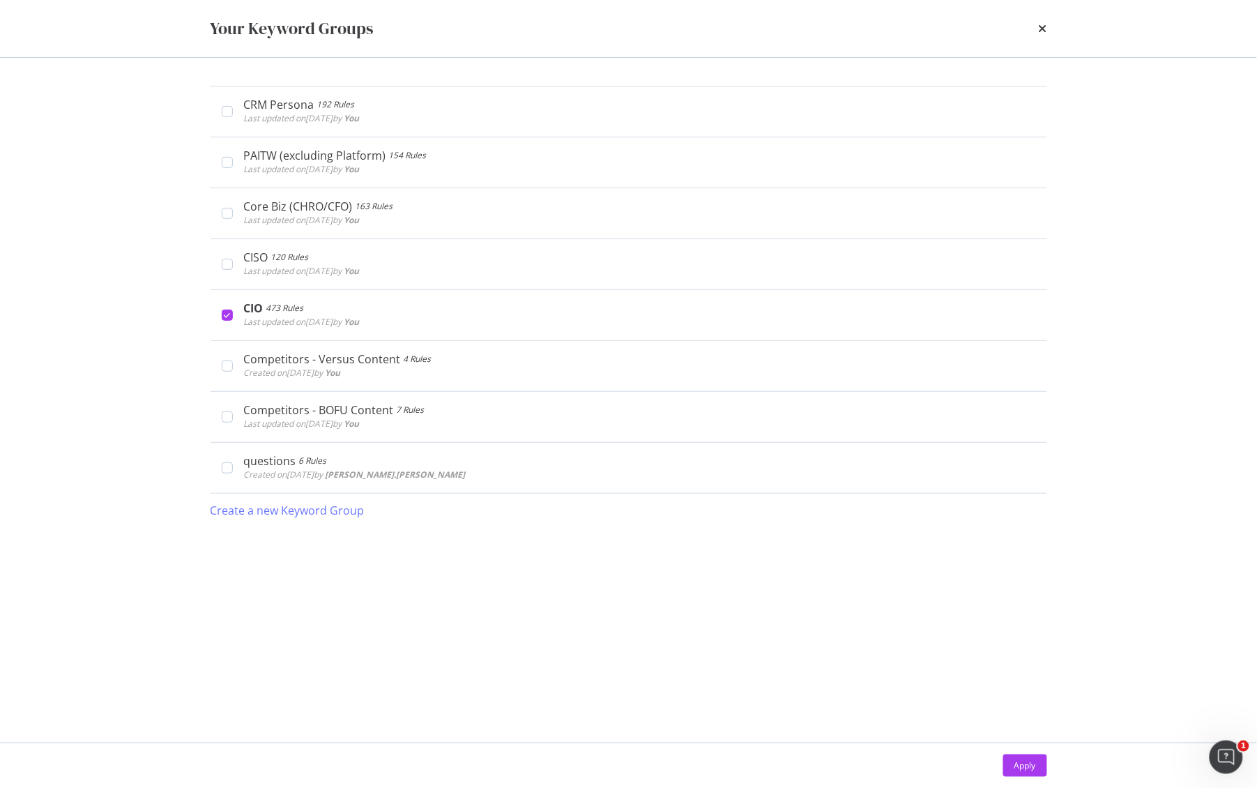
click at [1022, 761] on div "Apply" at bounding box center [1025, 765] width 22 height 12
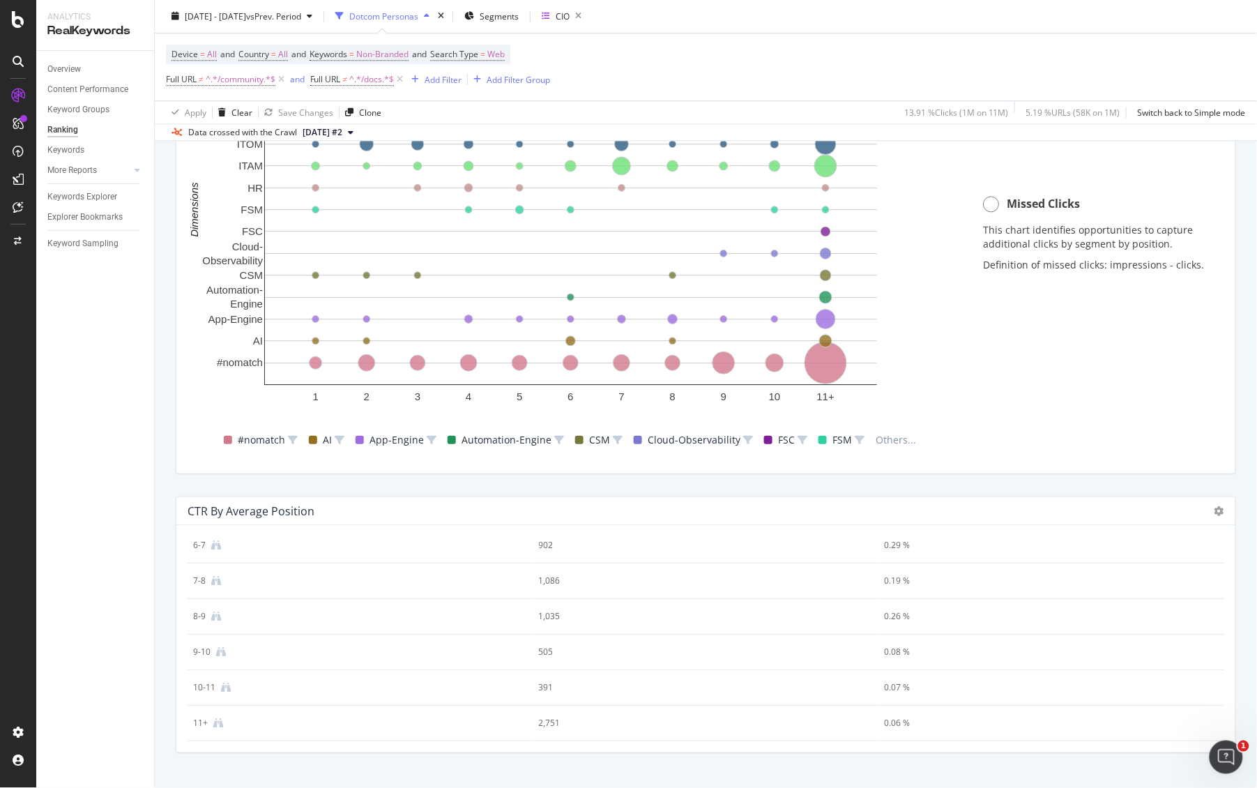
scroll to position [1165, 0]
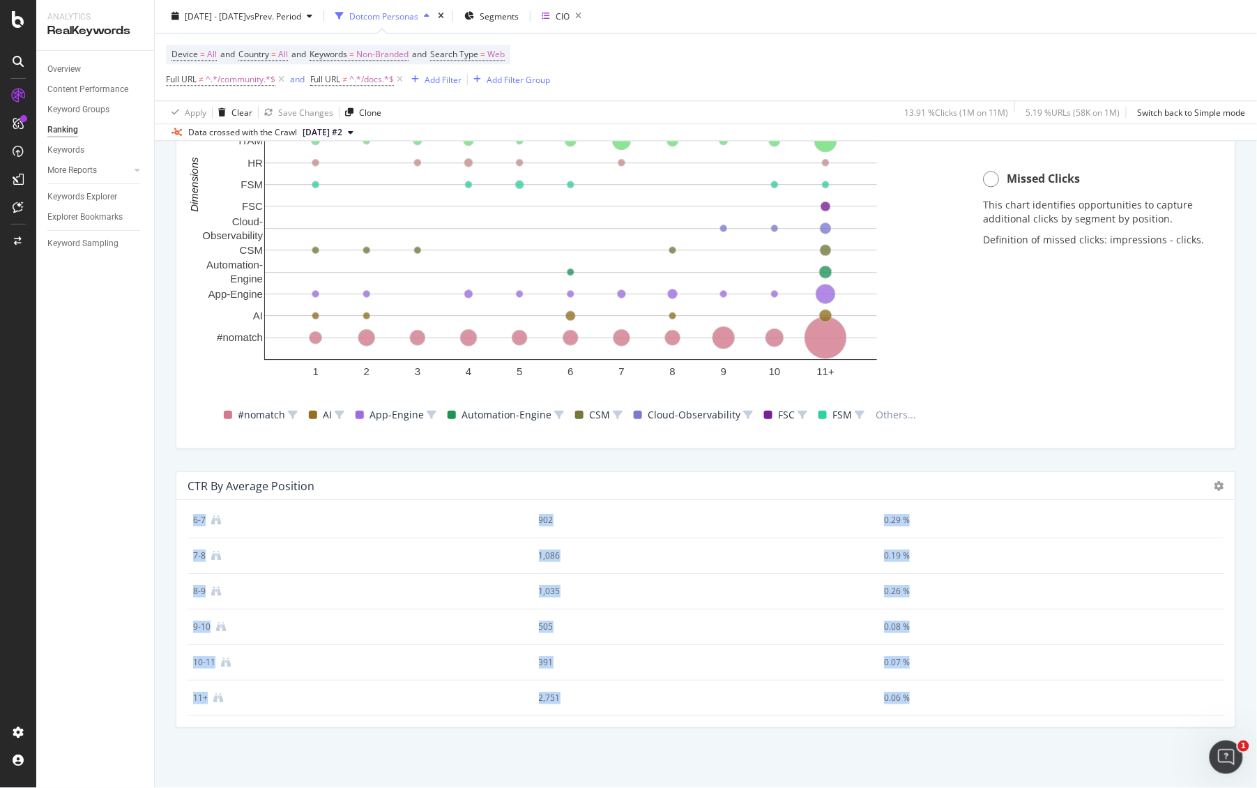
drag, startPoint x: 194, startPoint y: 553, endPoint x: 961, endPoint y: 693, distance: 780.0
click at [961, 693] on table "Average position Clicks Avg. CTR (%) 1-2 2,665 2.25 % 2-3 4,173 1.23 % 3-4 3,35…" at bounding box center [705, 502] width 1036 height 427
copy table "Average position Clicks Avg. CTR (%) 1-2 2,665 2.25 % 2-3 4,173 1.23 % 3-4 3,35…"
click at [569, 14] on div "CIO" at bounding box center [563, 16] width 14 height 12
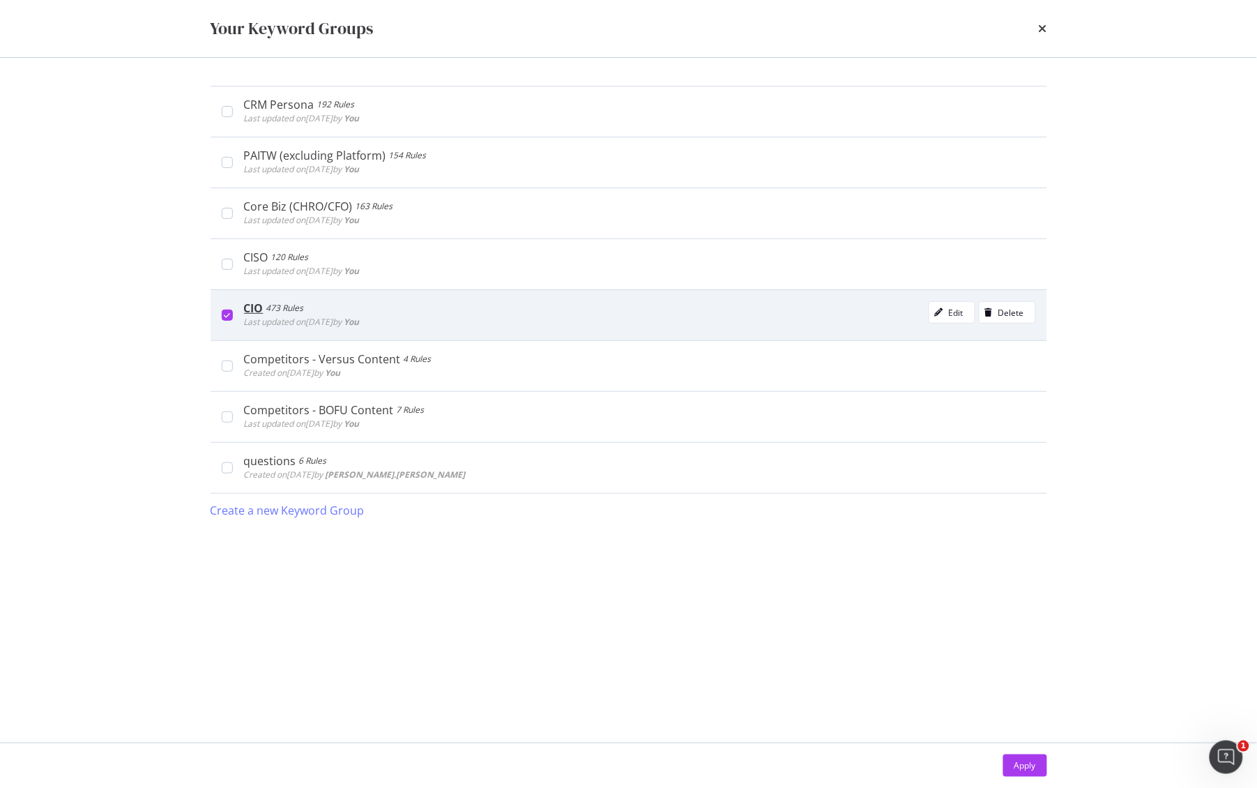
click at [229, 312] on icon "modal" at bounding box center [227, 315] width 6 height 7
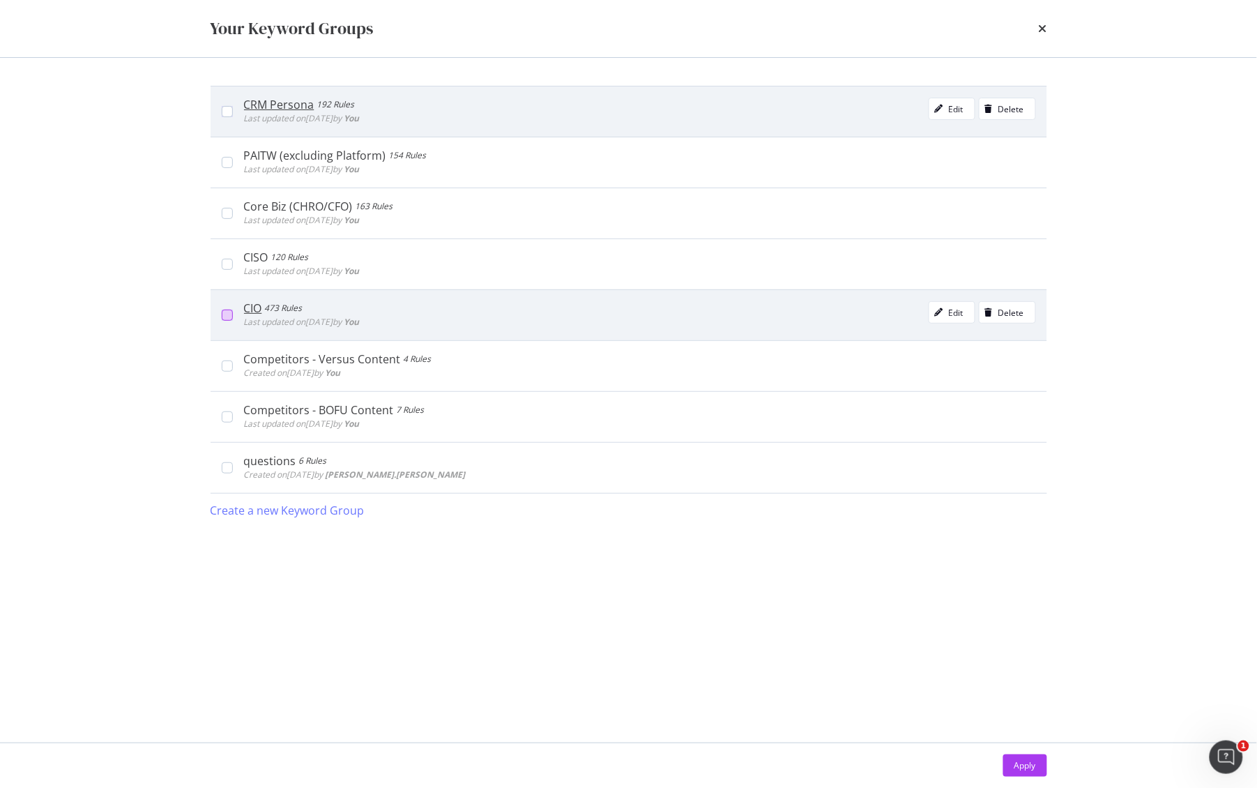
click at [220, 105] on div "CRM Persona 192 Rules Last updated on [DATE] by You Edit Delete" at bounding box center [628, 111] width 836 height 51
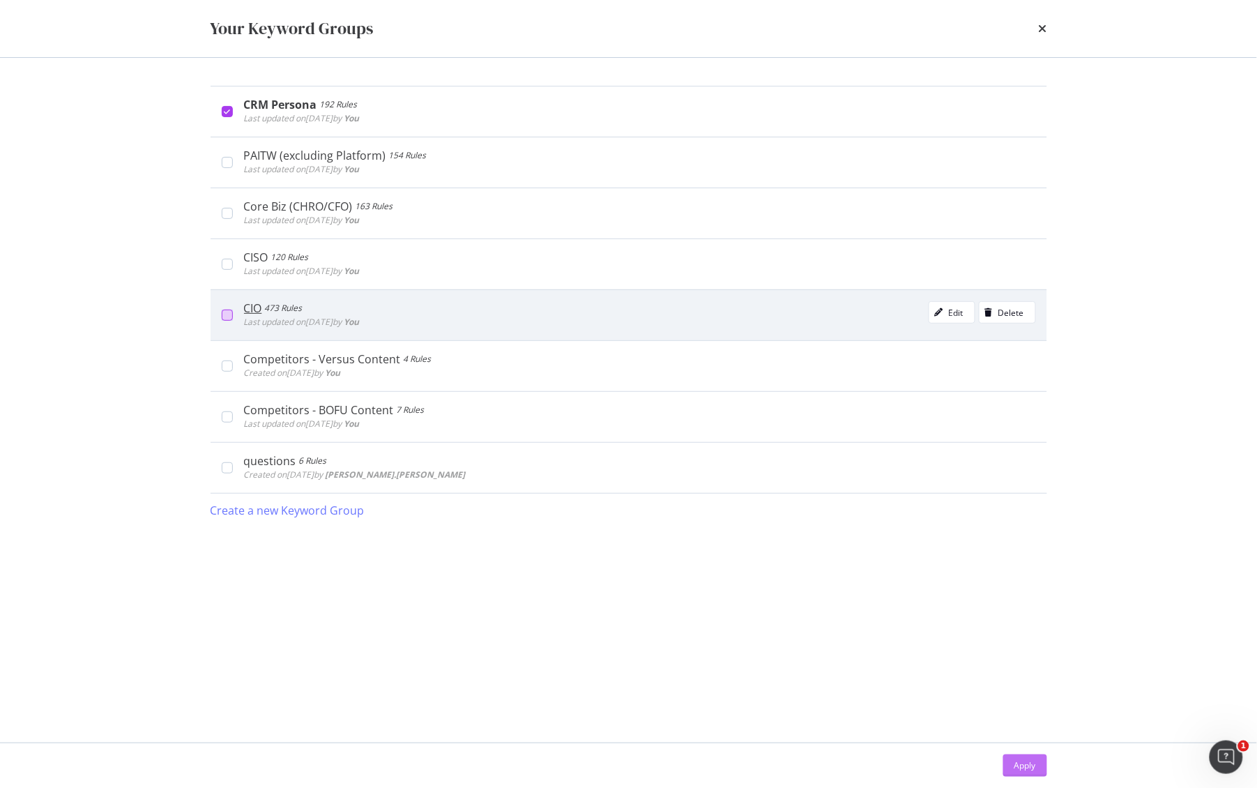
click at [1025, 762] on div "Apply" at bounding box center [1025, 765] width 22 height 12
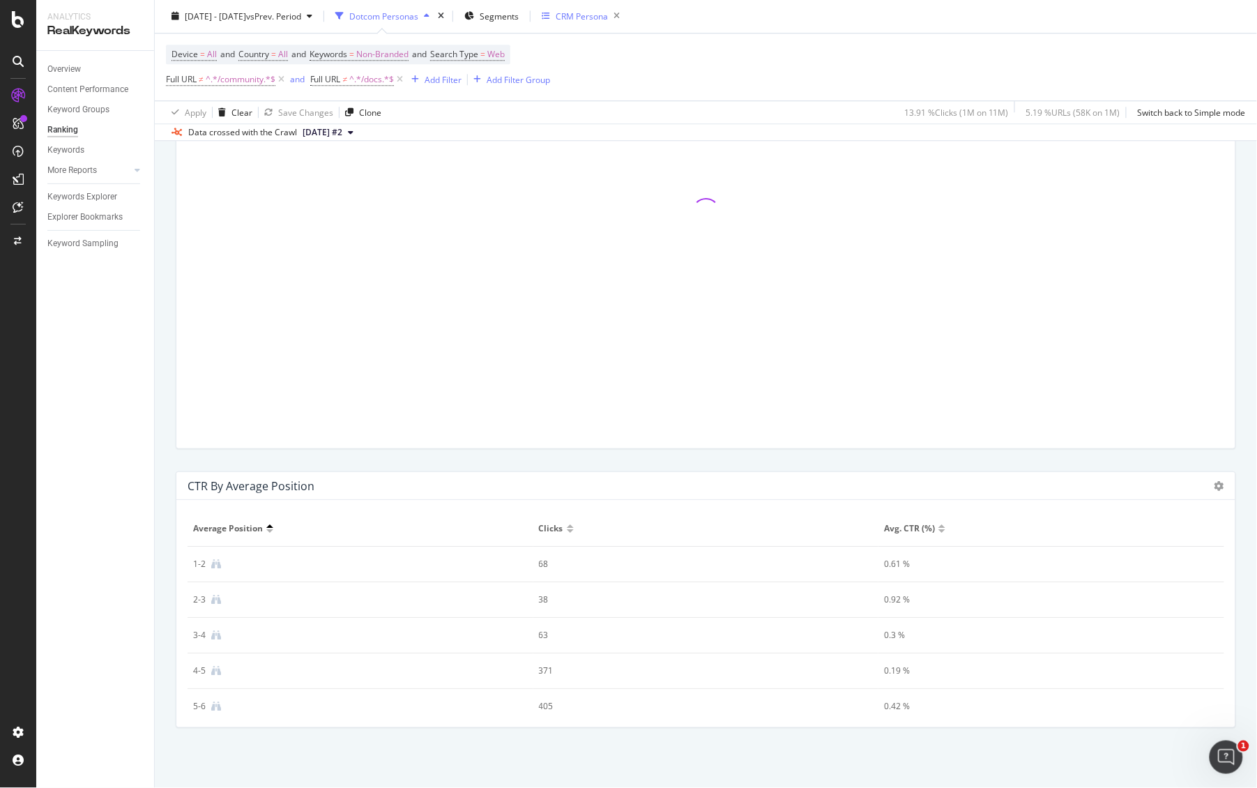
click at [608, 18] on div "CRM Persona" at bounding box center [582, 16] width 52 height 12
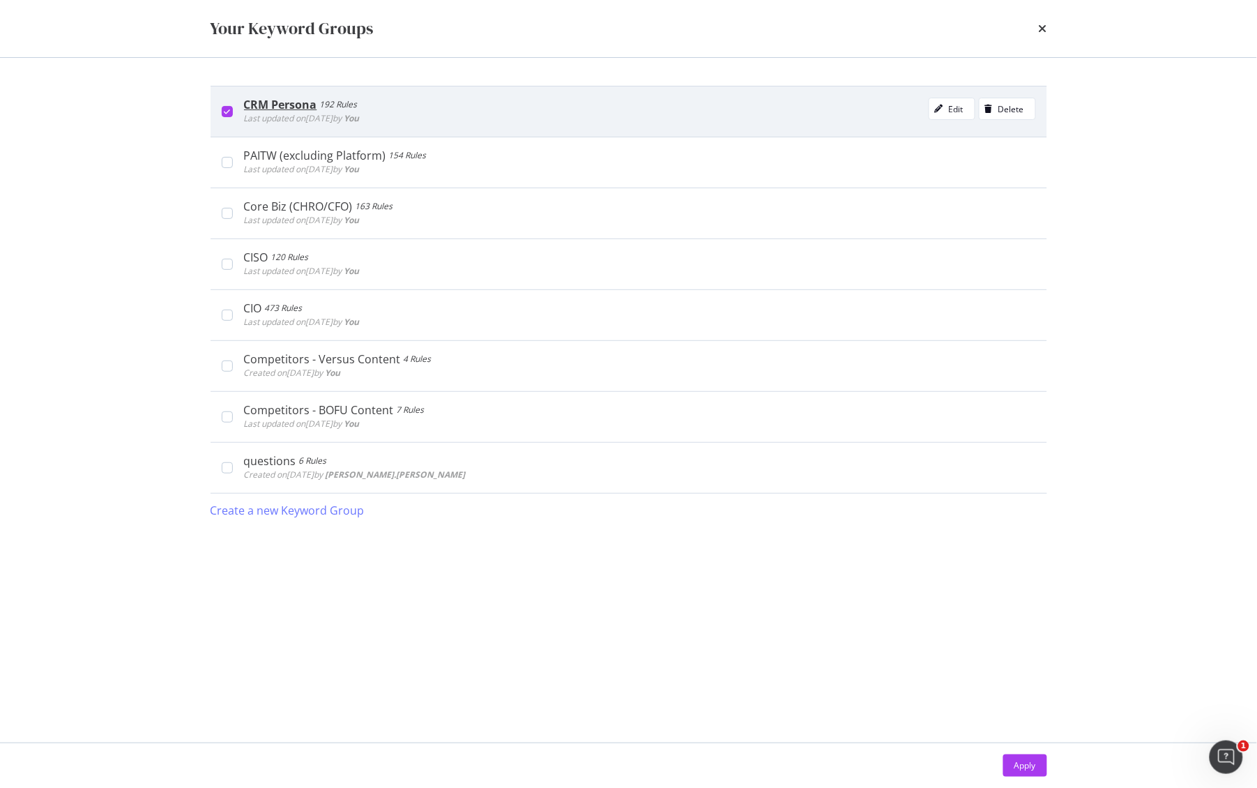
click at [222, 107] on div "modal" at bounding box center [227, 111] width 11 height 11
click at [231, 123] on div "CRM Persona 192 Rules Last updated on [DATE] by You Edit Delete" at bounding box center [628, 111] width 836 height 51
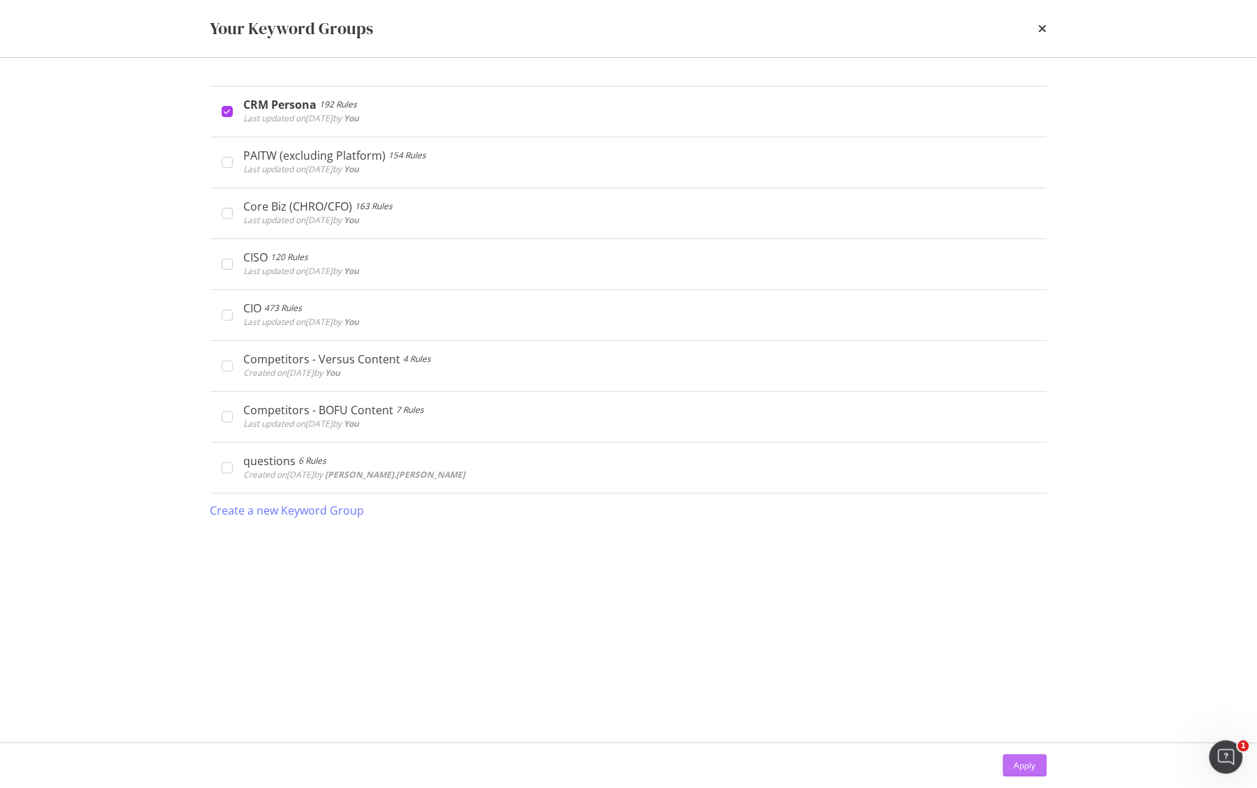
click at [1018, 771] on div "Apply" at bounding box center [1025, 765] width 22 height 21
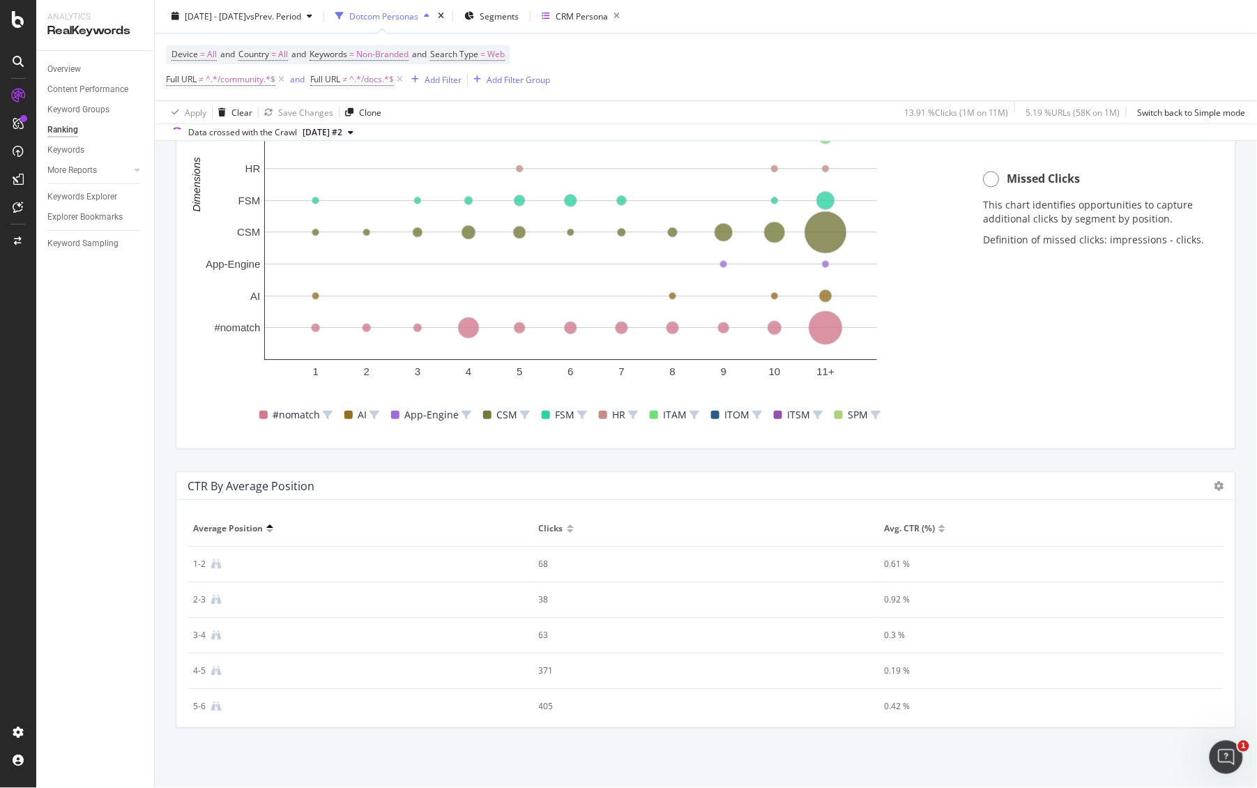
click at [151, 382] on div "Overview Content Performance Keyword Groups Ranking Keywords More Reports Count…" at bounding box center [95, 419] width 118 height 737
drag, startPoint x: 196, startPoint y: 528, endPoint x: 924, endPoint y: 674, distance: 742.1
click at [924, 674] on table "Average position Clicks Avg. CTR (%) 1-2 68 0.61 % 2-3 38 0.92 % 3-4 63 0.3 % 4…" at bounding box center [705, 724] width 1036 height 427
drag, startPoint x: 199, startPoint y: 526, endPoint x: 946, endPoint y: 764, distance: 784.1
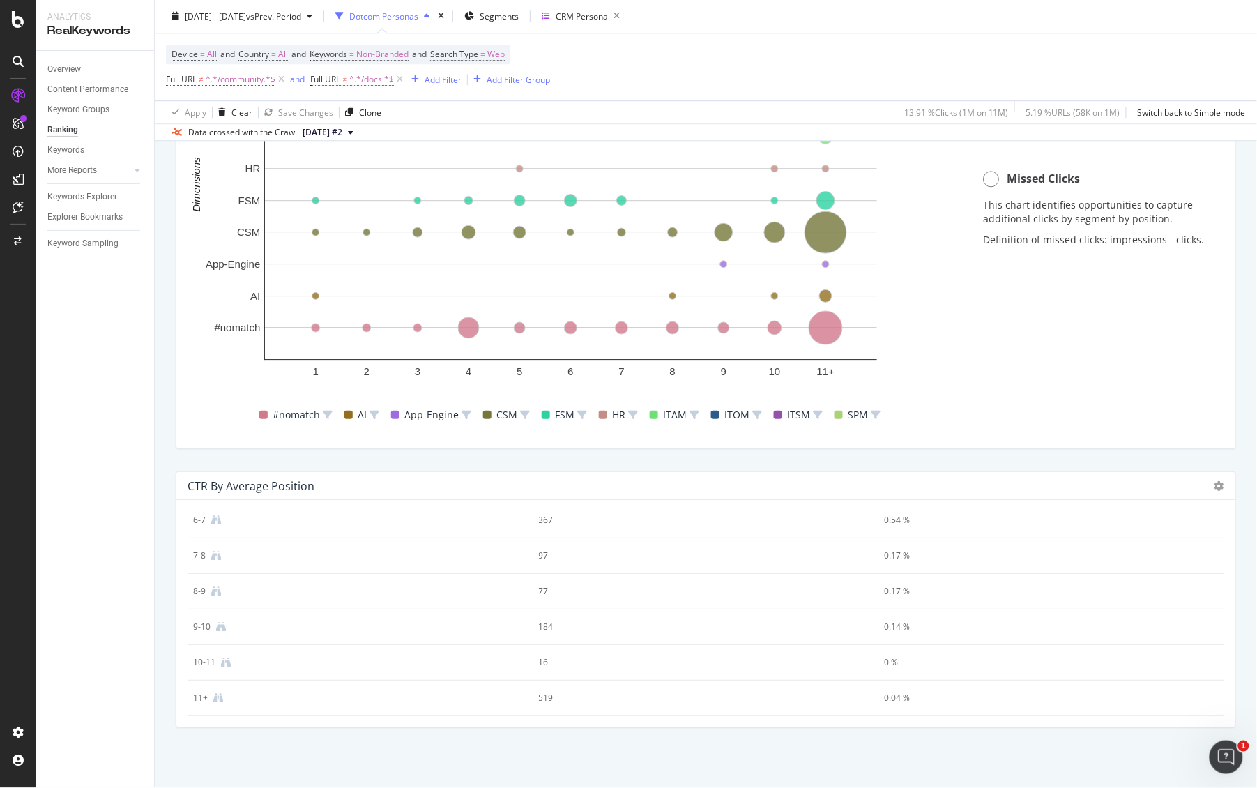
copy table "A"
click at [756, 86] on div "Device = All and Country = All and Keywords = Non-Branded and Search Type = Web…" at bounding box center [706, 67] width 1080 height 67
click at [608, 20] on div "CRM Persona" at bounding box center [582, 16] width 52 height 12
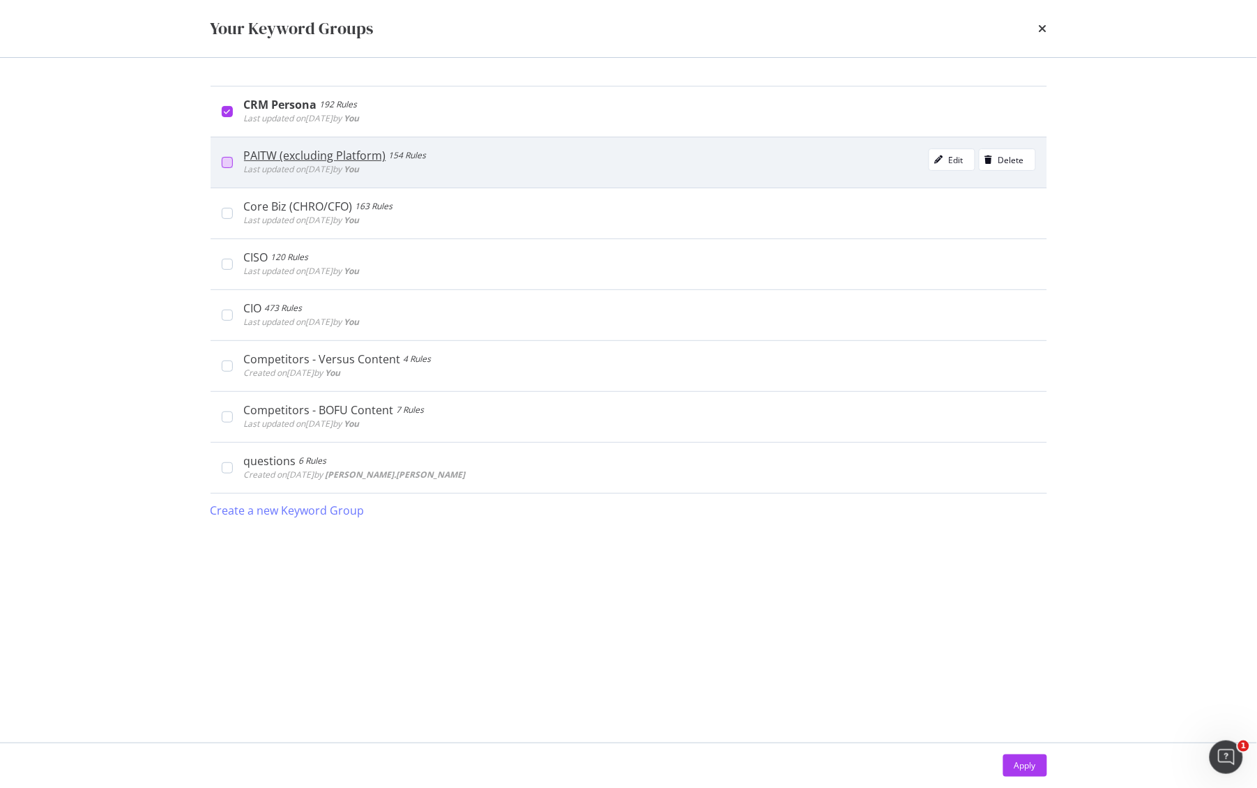
click at [227, 159] on div "modal" at bounding box center [227, 162] width 11 height 11
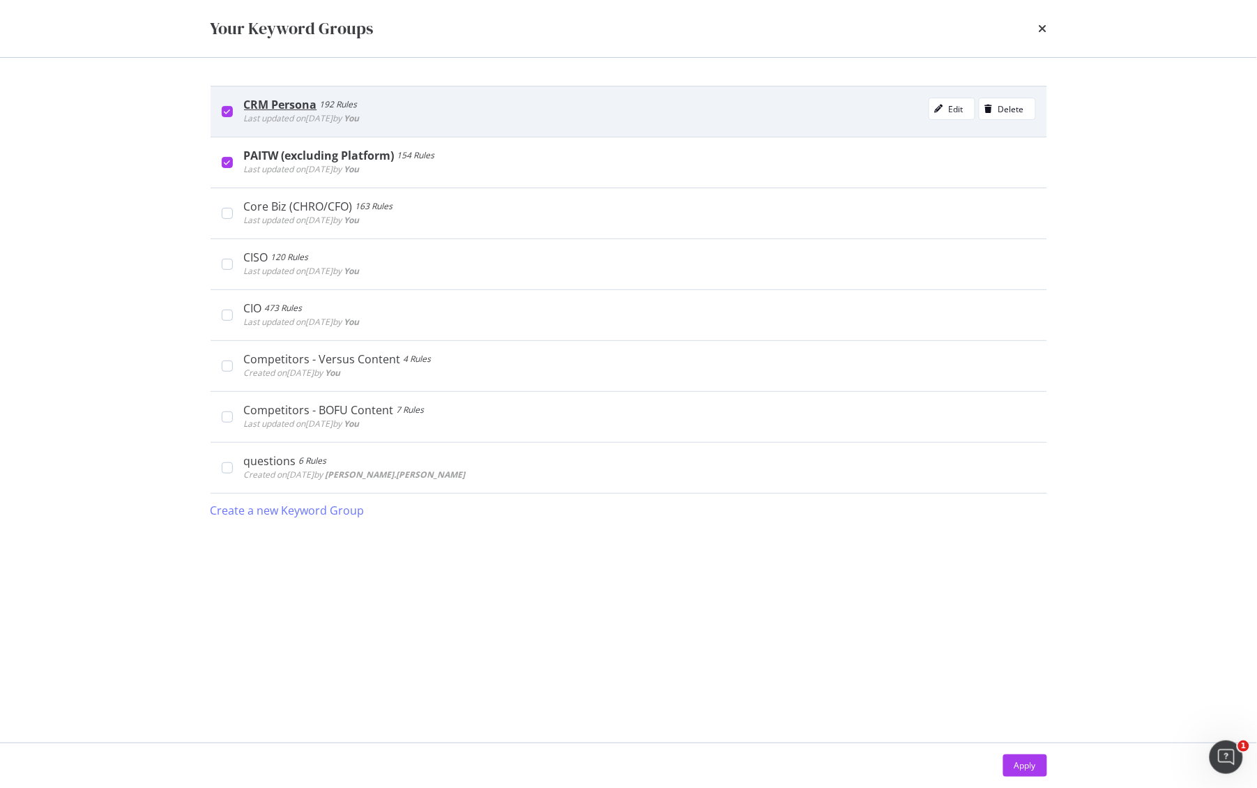
click at [229, 116] on div "modal" at bounding box center [227, 111] width 11 height 11
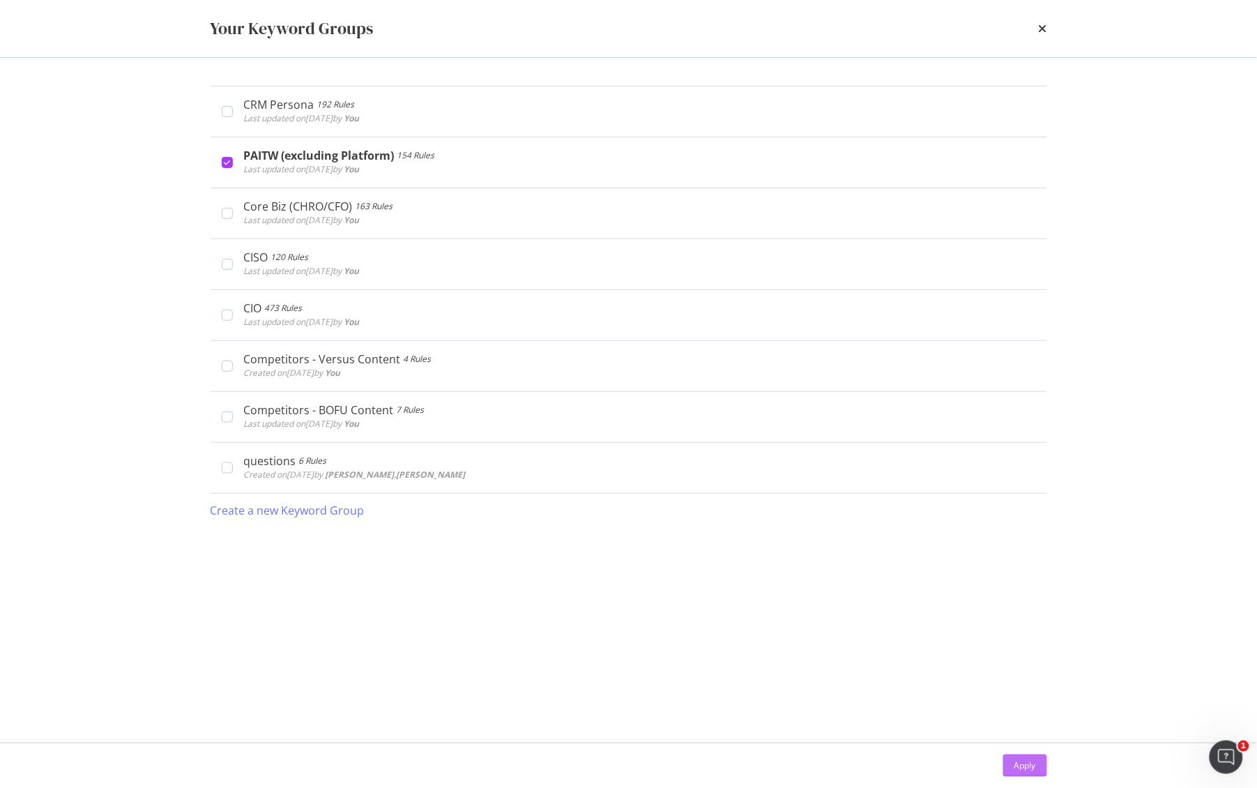
click at [1017, 762] on div "Apply" at bounding box center [1025, 765] width 22 height 12
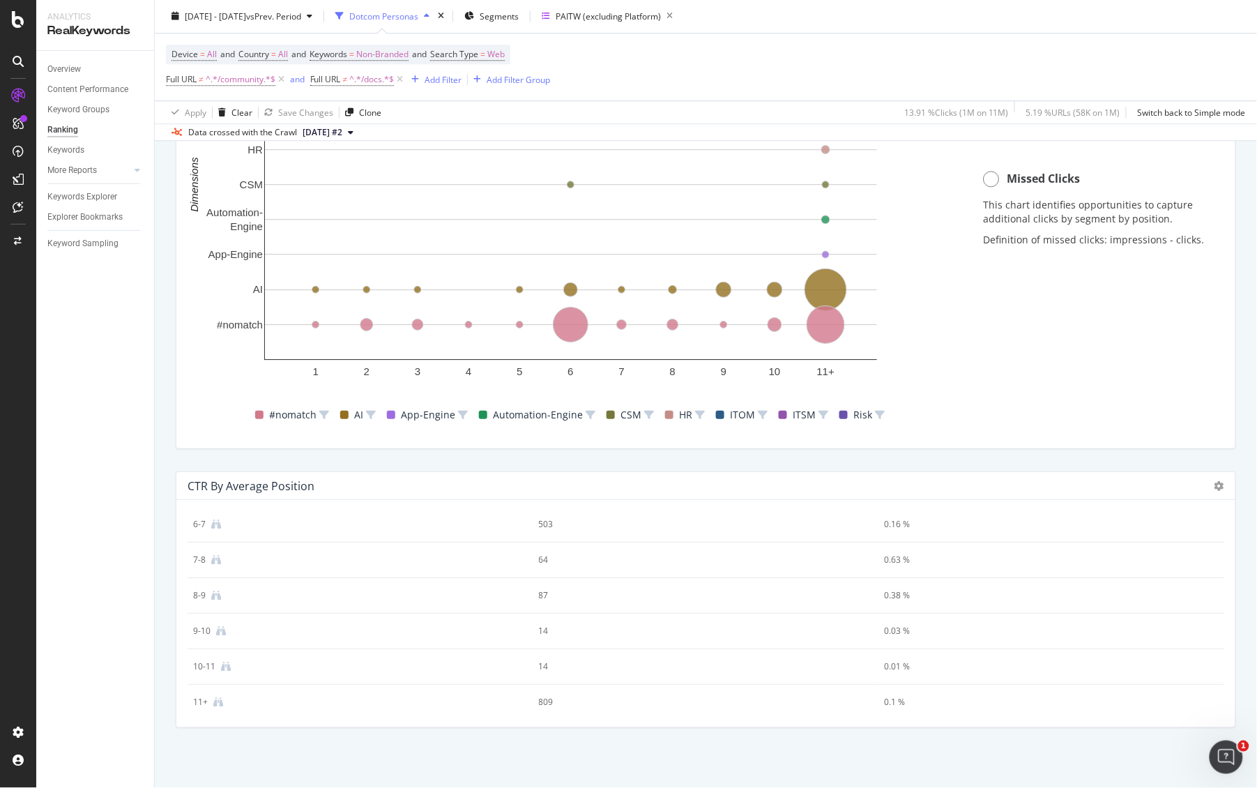
scroll to position [224, 0]
drag, startPoint x: 197, startPoint y: 527, endPoint x: 871, endPoint y: 780, distance: 719.3
copy table "A"
click at [533, 613] on td "14" at bounding box center [706, 627] width 346 height 36
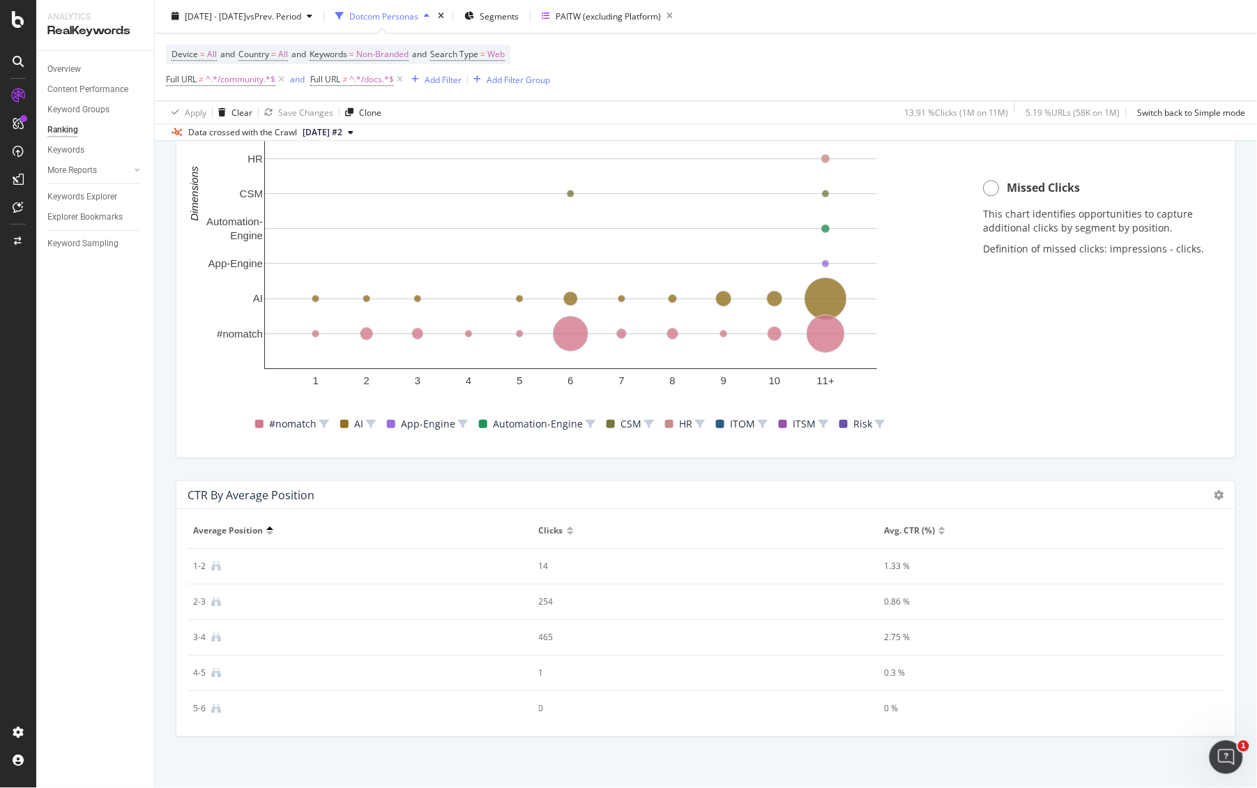
scroll to position [1165, 0]
